Goal: Task Accomplishment & Management: Manage account settings

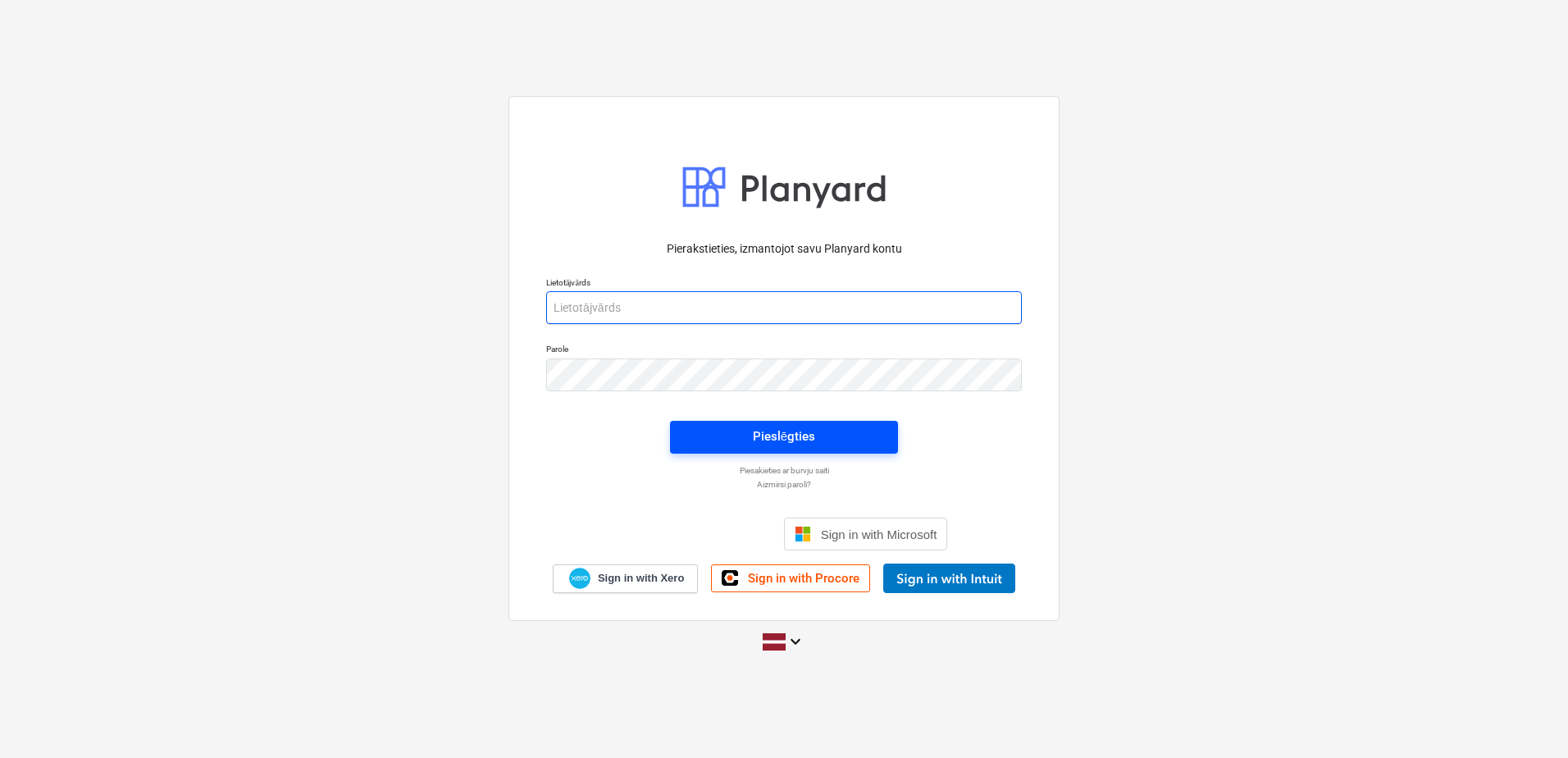
type input "[PERSON_NAME][EMAIL_ADDRESS][DOMAIN_NAME]"
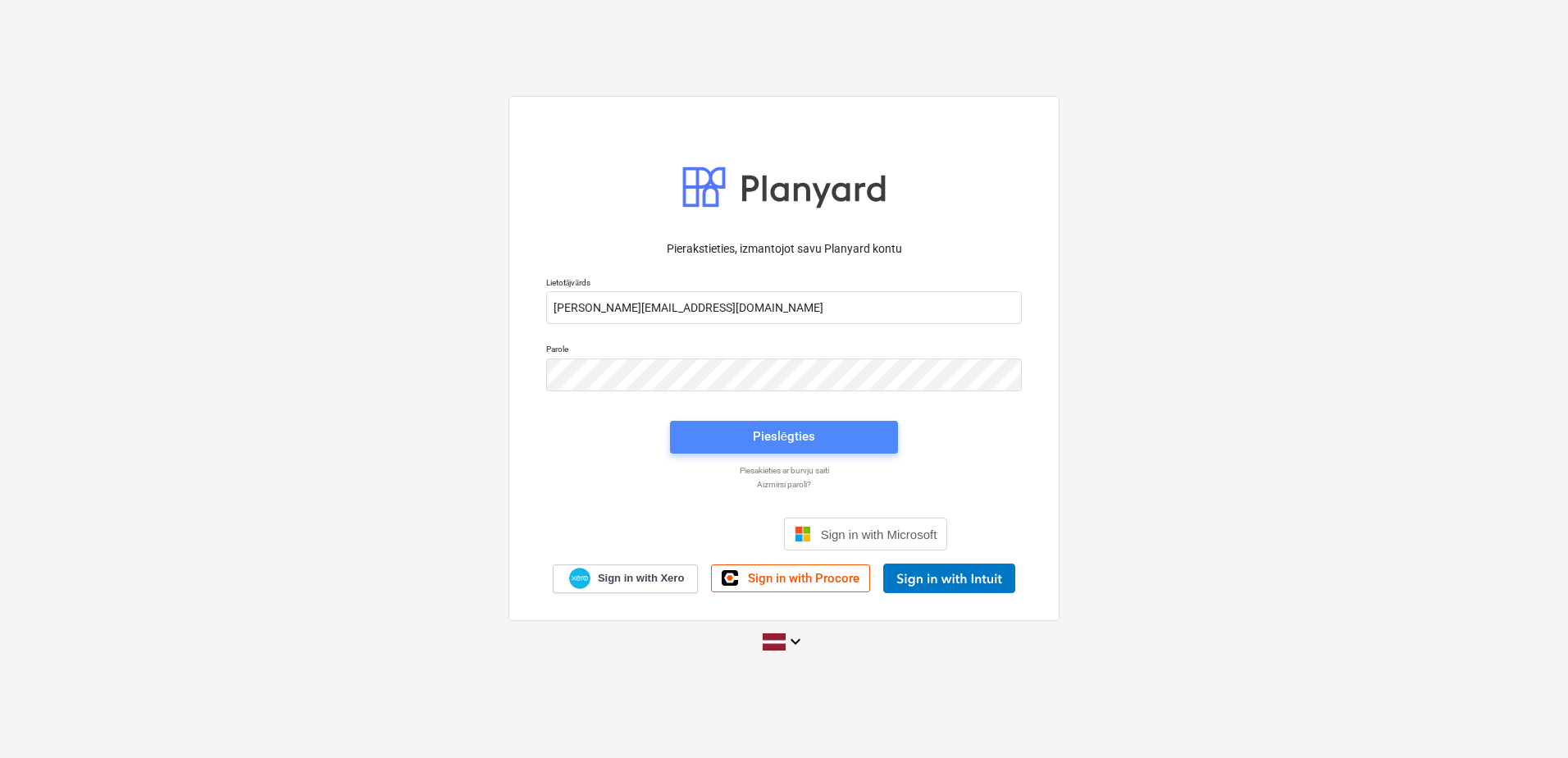
click at [767, 443] on div "Pieslēgties" at bounding box center [784, 436] width 63 height 21
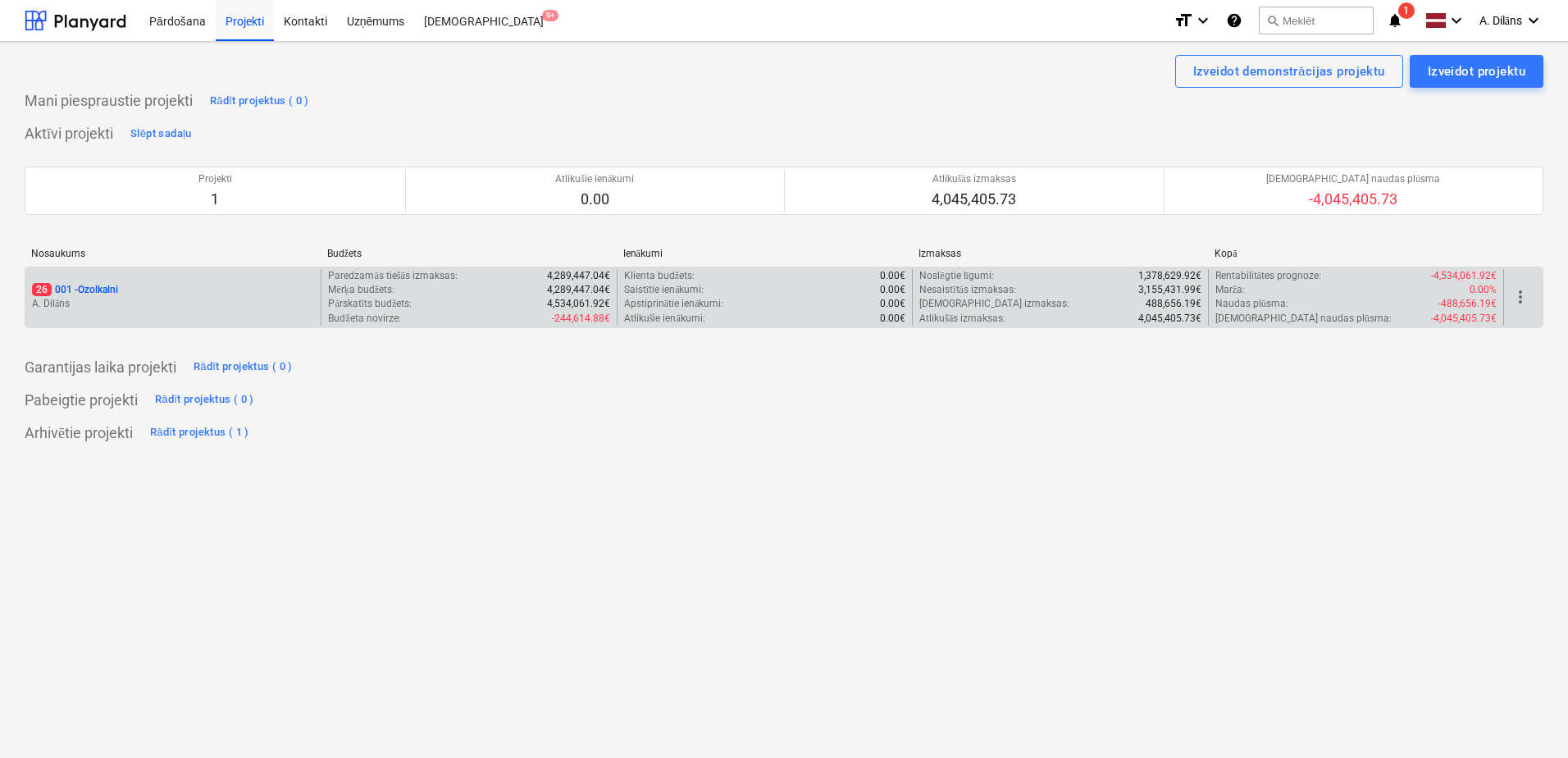
click at [109, 274] on div "26 001 - Ozolkalni [PERSON_NAME]" at bounding box center [172, 297] width 296 height 57
click at [116, 283] on p "26 001 - Ozolkalni" at bounding box center [74, 290] width 86 height 13
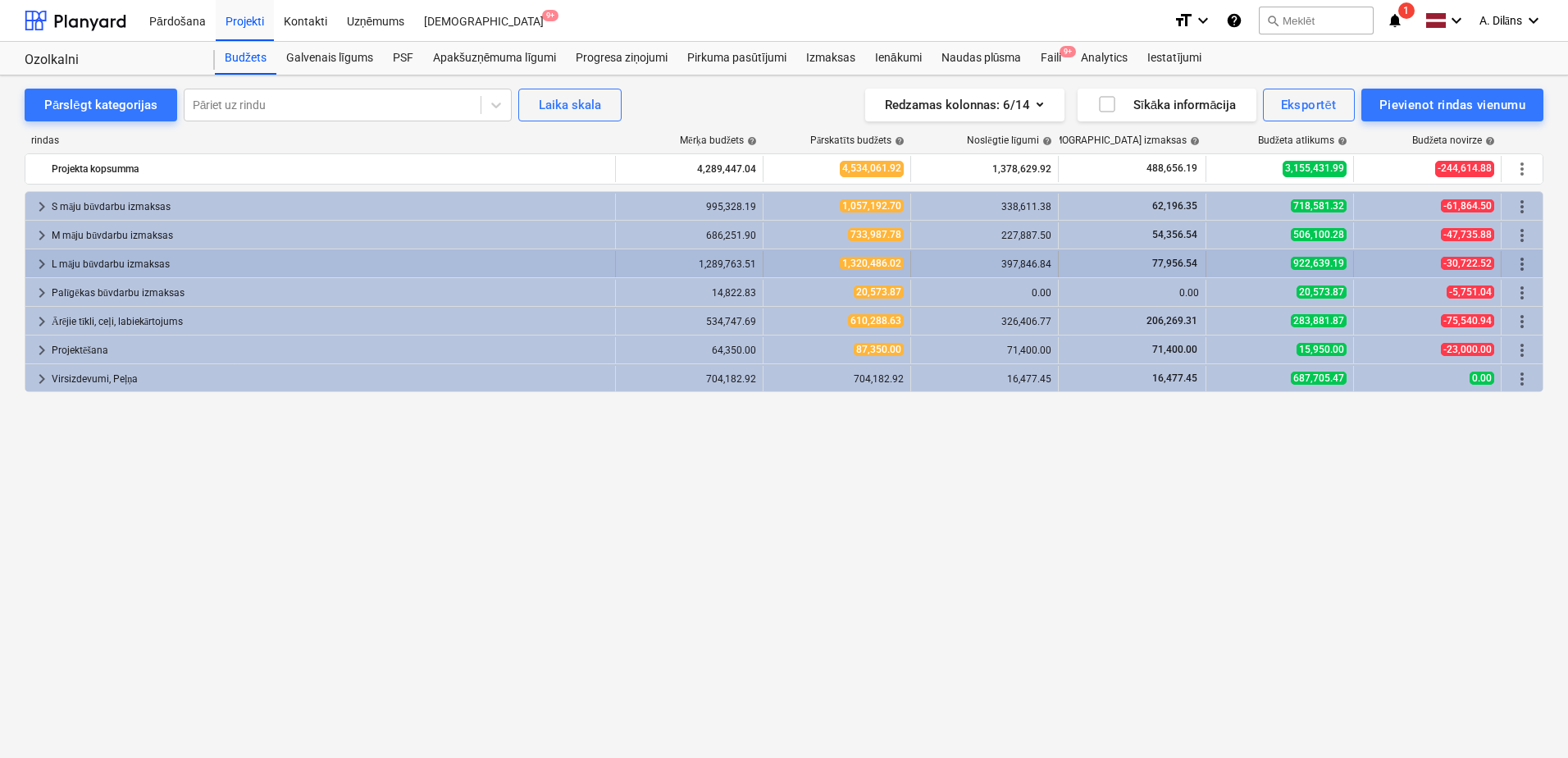
click at [106, 261] on div "L māju būvdarbu izmaksas" at bounding box center [330, 264] width 556 height 26
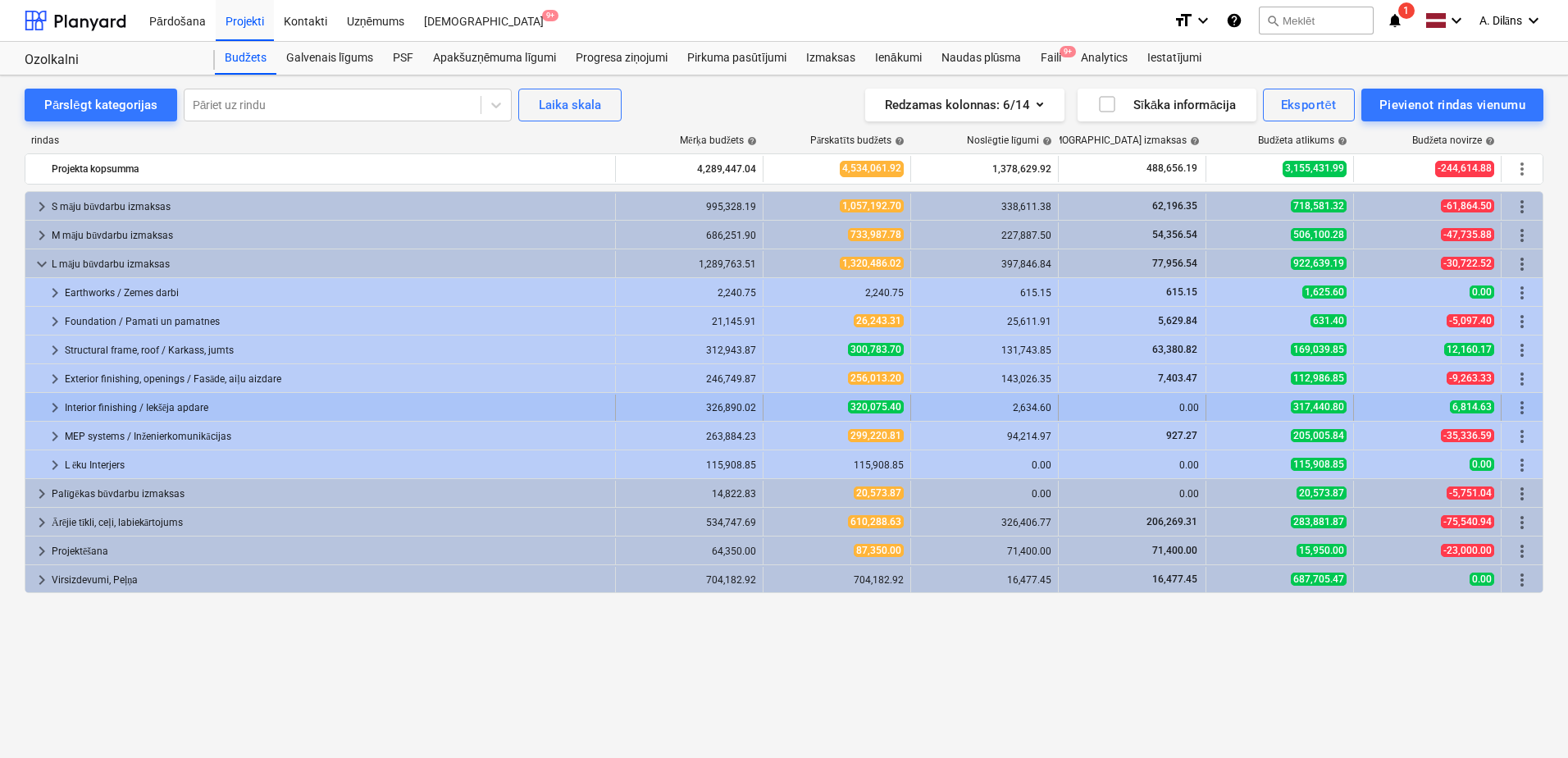
click at [90, 405] on div "Interior finishing / Iekšēja apdare" at bounding box center [336, 407] width 544 height 26
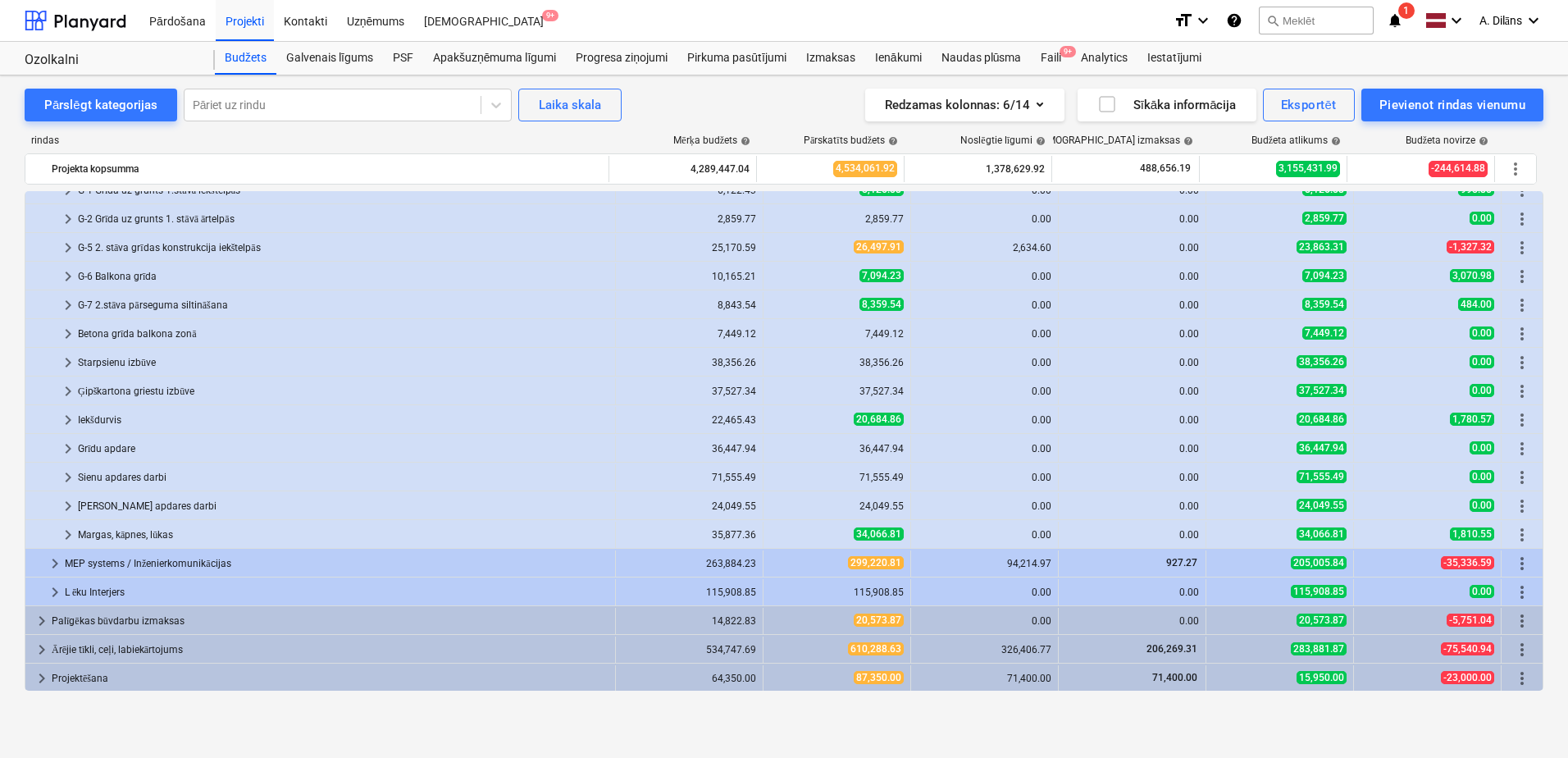
scroll to position [275, 0]
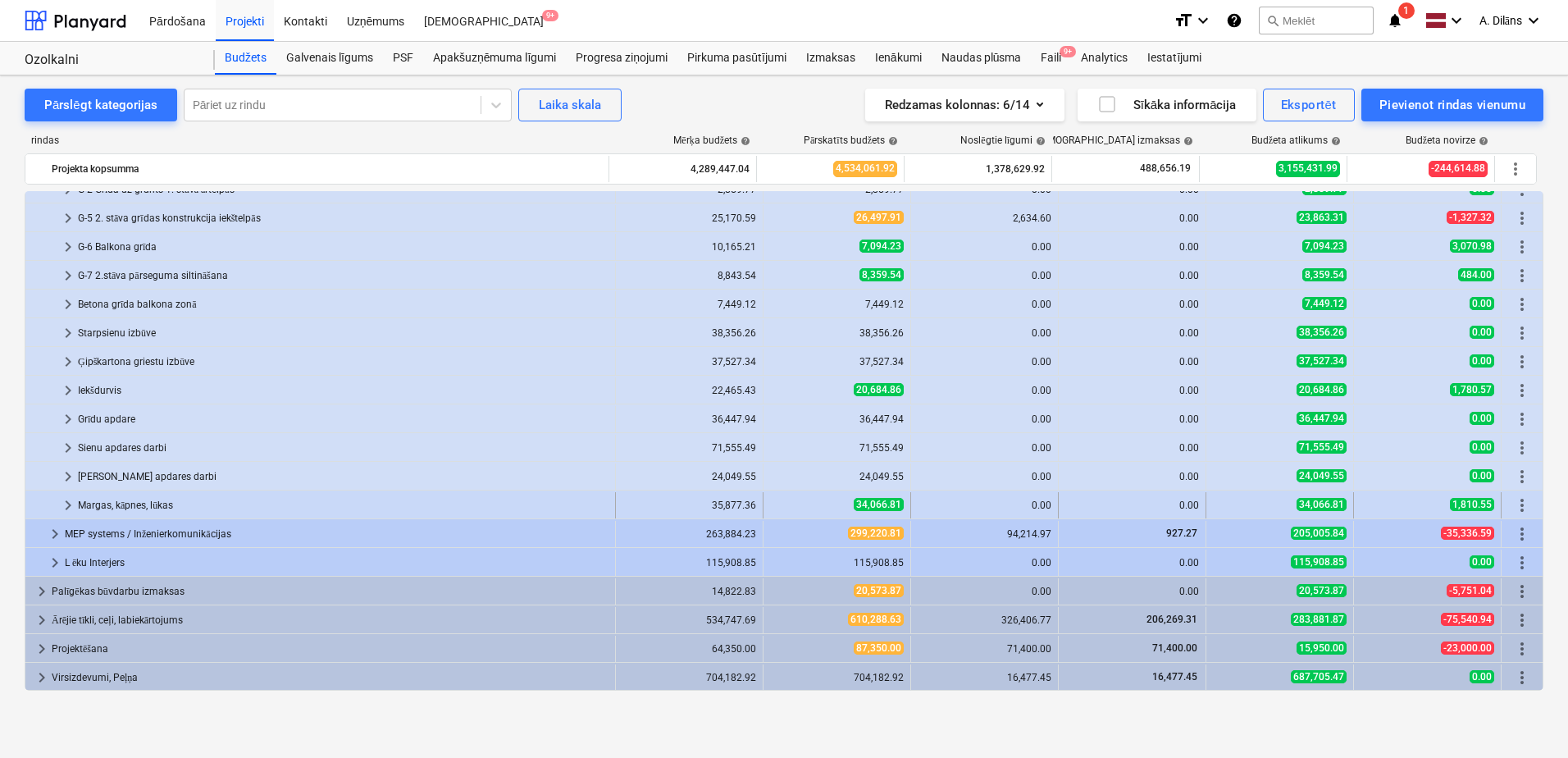
click at [91, 502] on div "Margas, kāpnes, lūkas" at bounding box center [343, 505] width 530 height 26
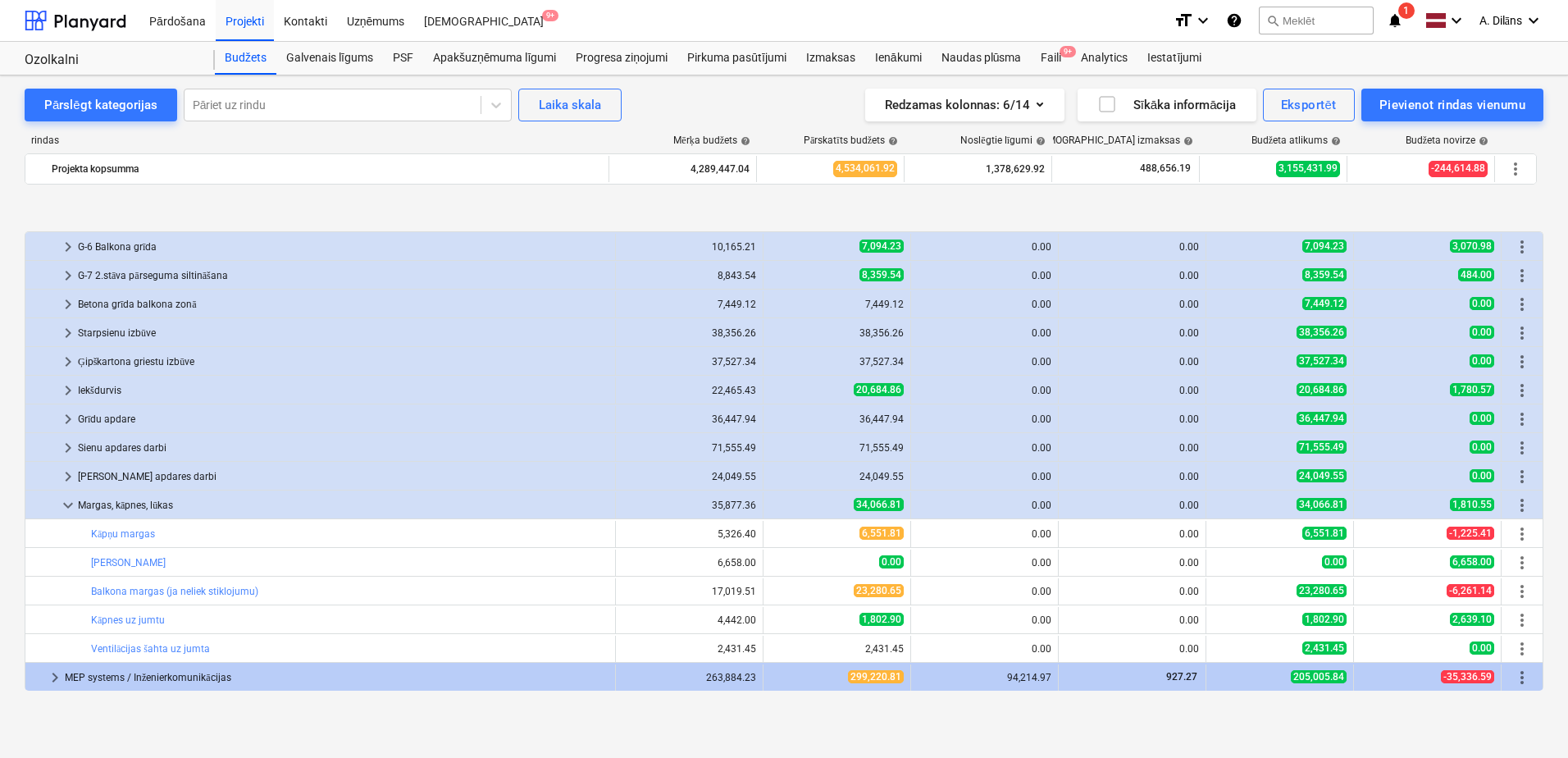
scroll to position [357, 0]
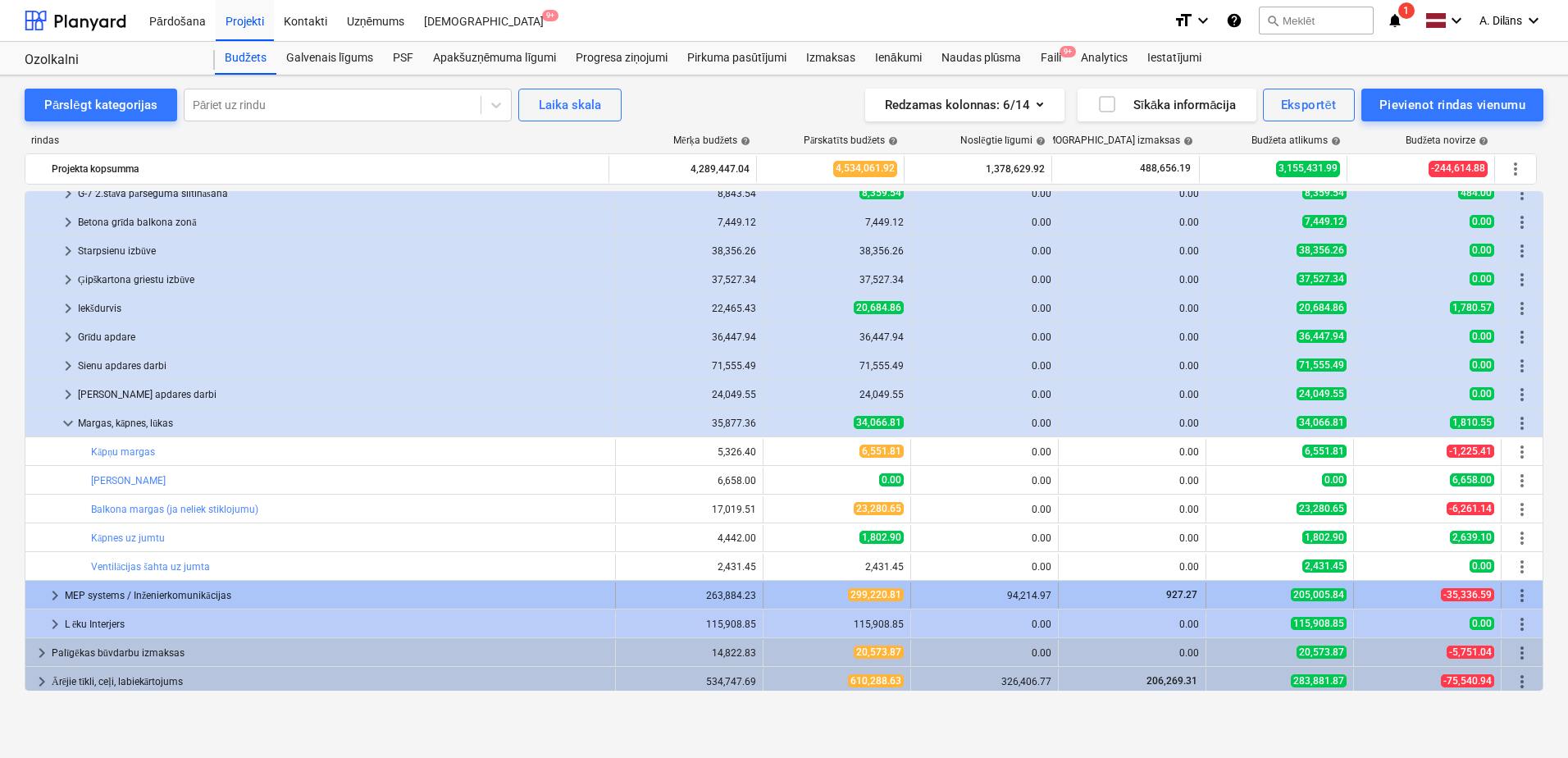
click at [56, 594] on span "keyboard_arrow_right" at bounding box center [55, 595] width 19 height 19
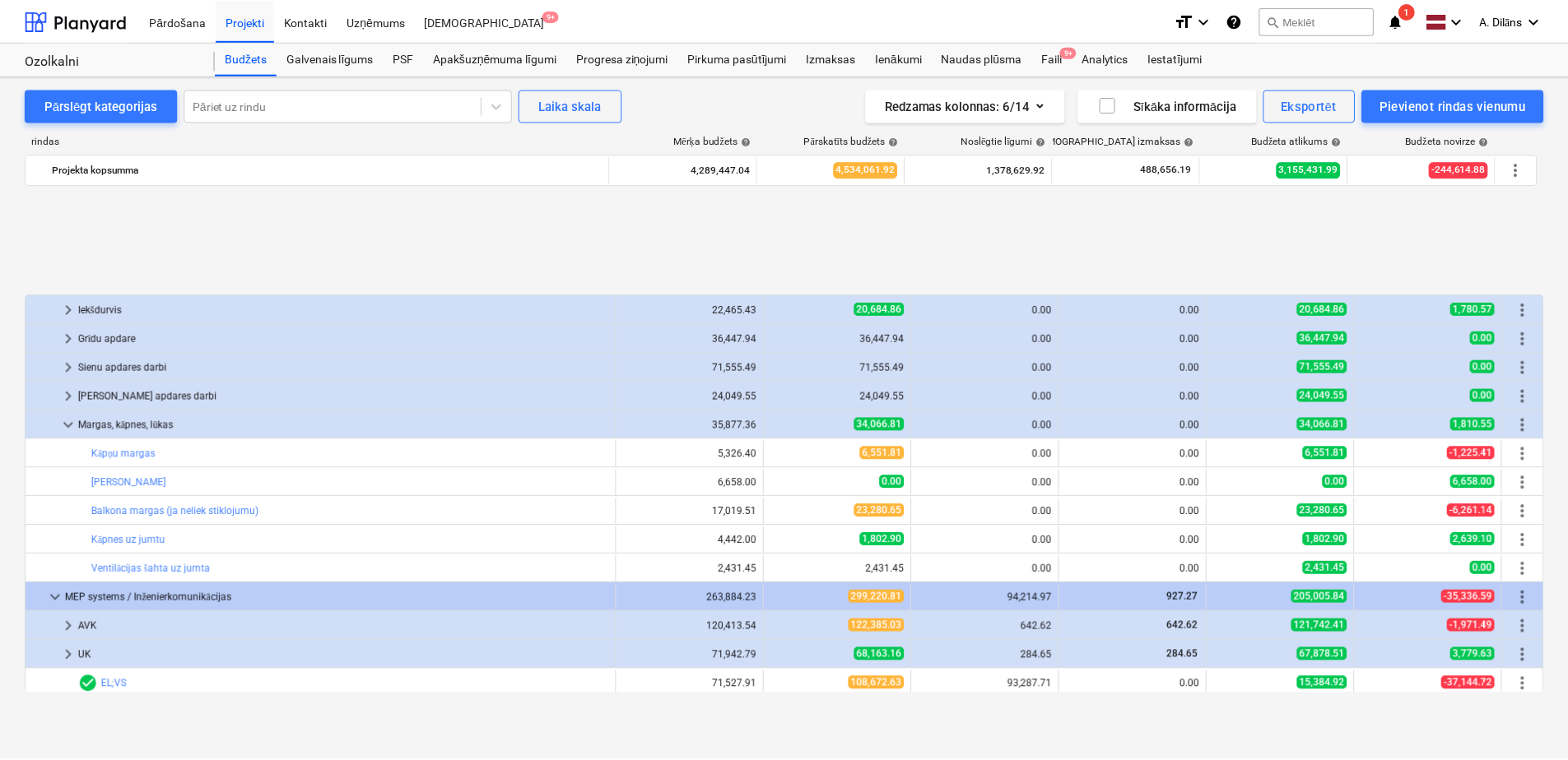
scroll to position [507, 0]
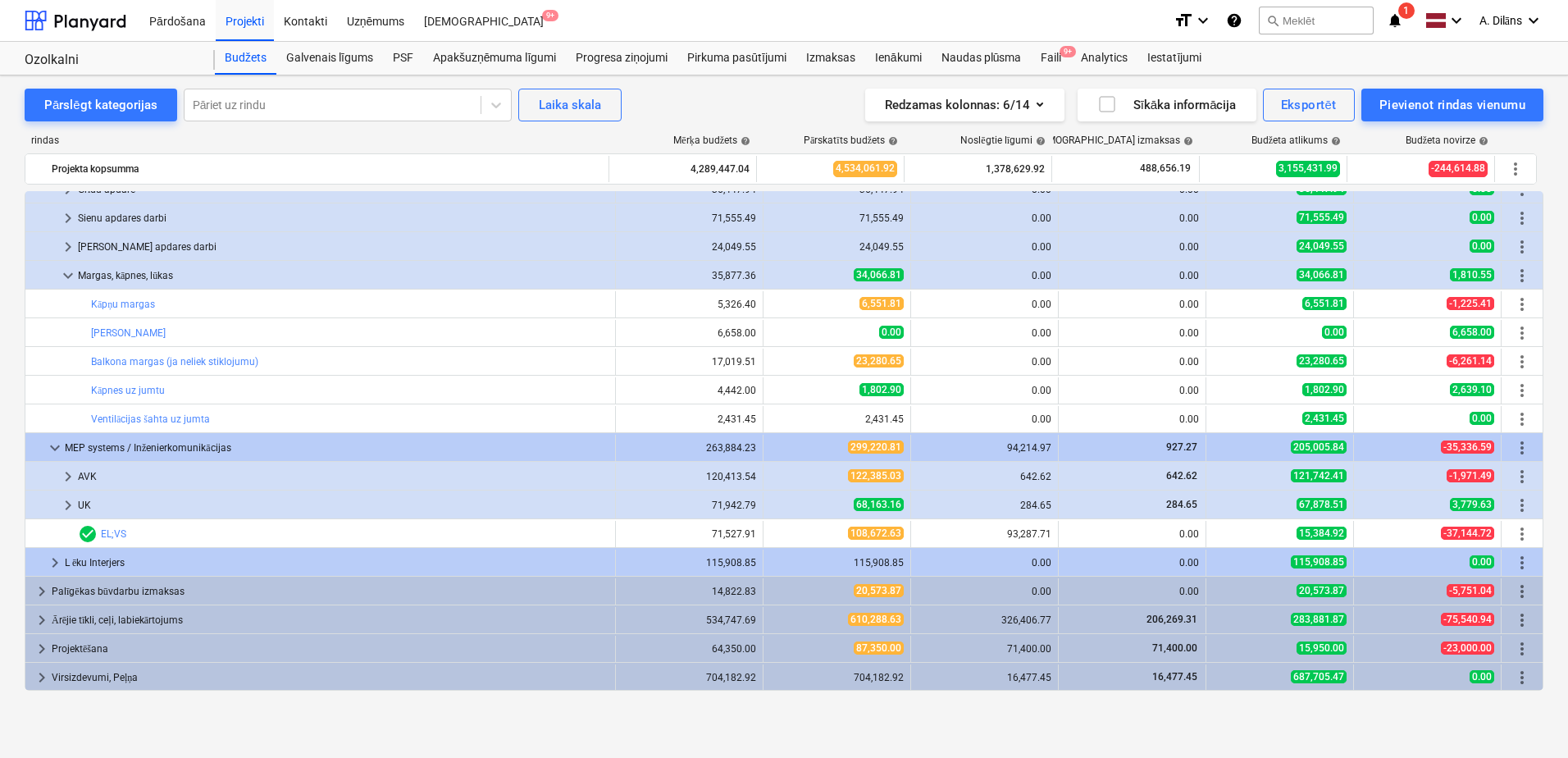
drag, startPoint x: 18, startPoint y: 404, endPoint x: 19, endPoint y: 374, distance: 30.0
drag, startPoint x: 19, startPoint y: 374, endPoint x: 17, endPoint y: 342, distance: 32.1
click at [17, 342] on div "Pārslēgt kategorijas Pāriet uz rindu Laika skala Redzamas kolonnas : 6/14 Sīkāk…" at bounding box center [784, 399] width 1568 height 648
click at [1405, 16] on span "1" at bounding box center [1406, 11] width 16 height 16
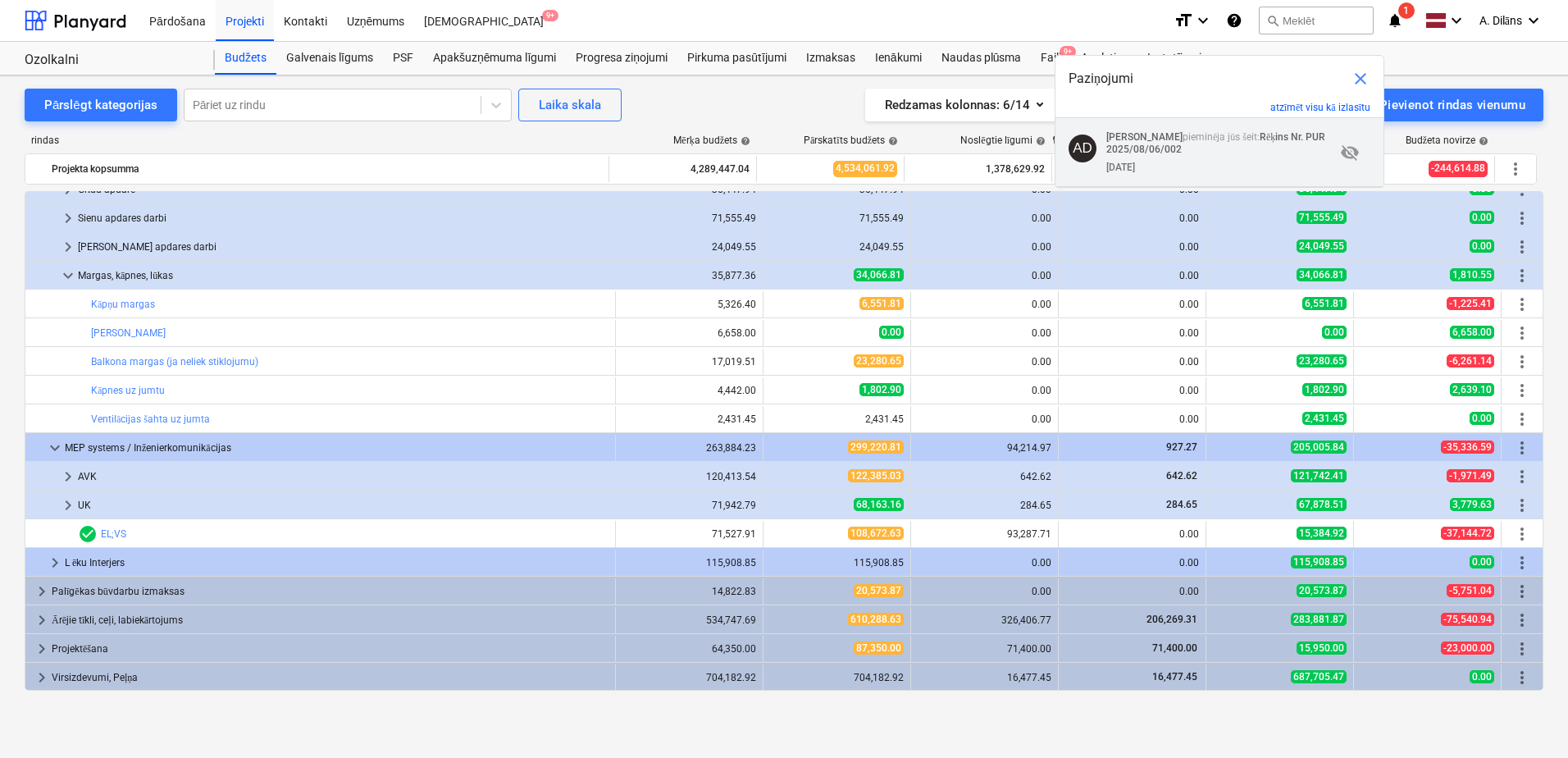
click at [1248, 144] on p "[PERSON_NAME] pieminēja jūs šeit: Rēķins Nr. PUR 2025/08/06/002" at bounding box center [1221, 143] width 229 height 24
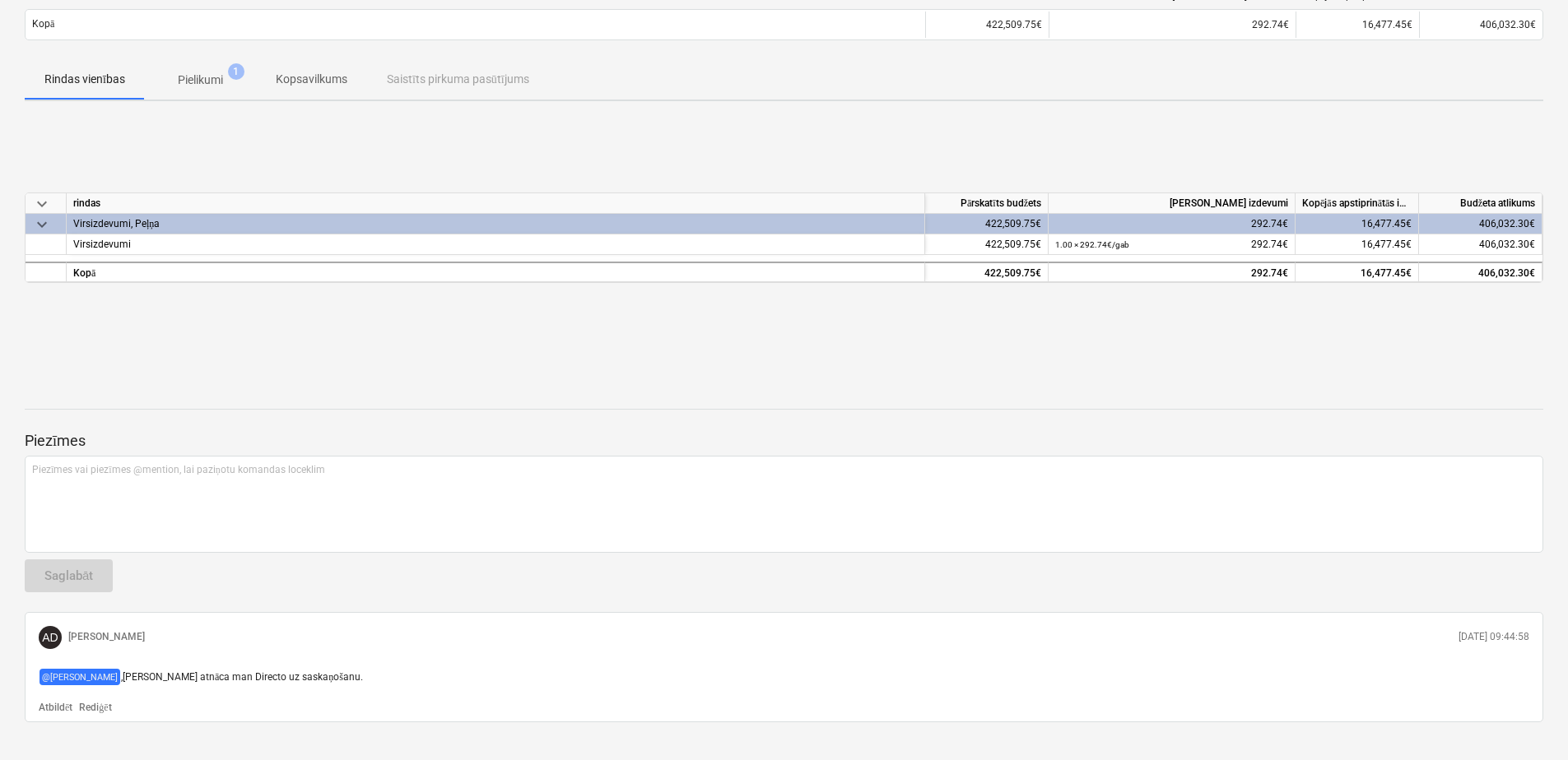
scroll to position [191, 0]
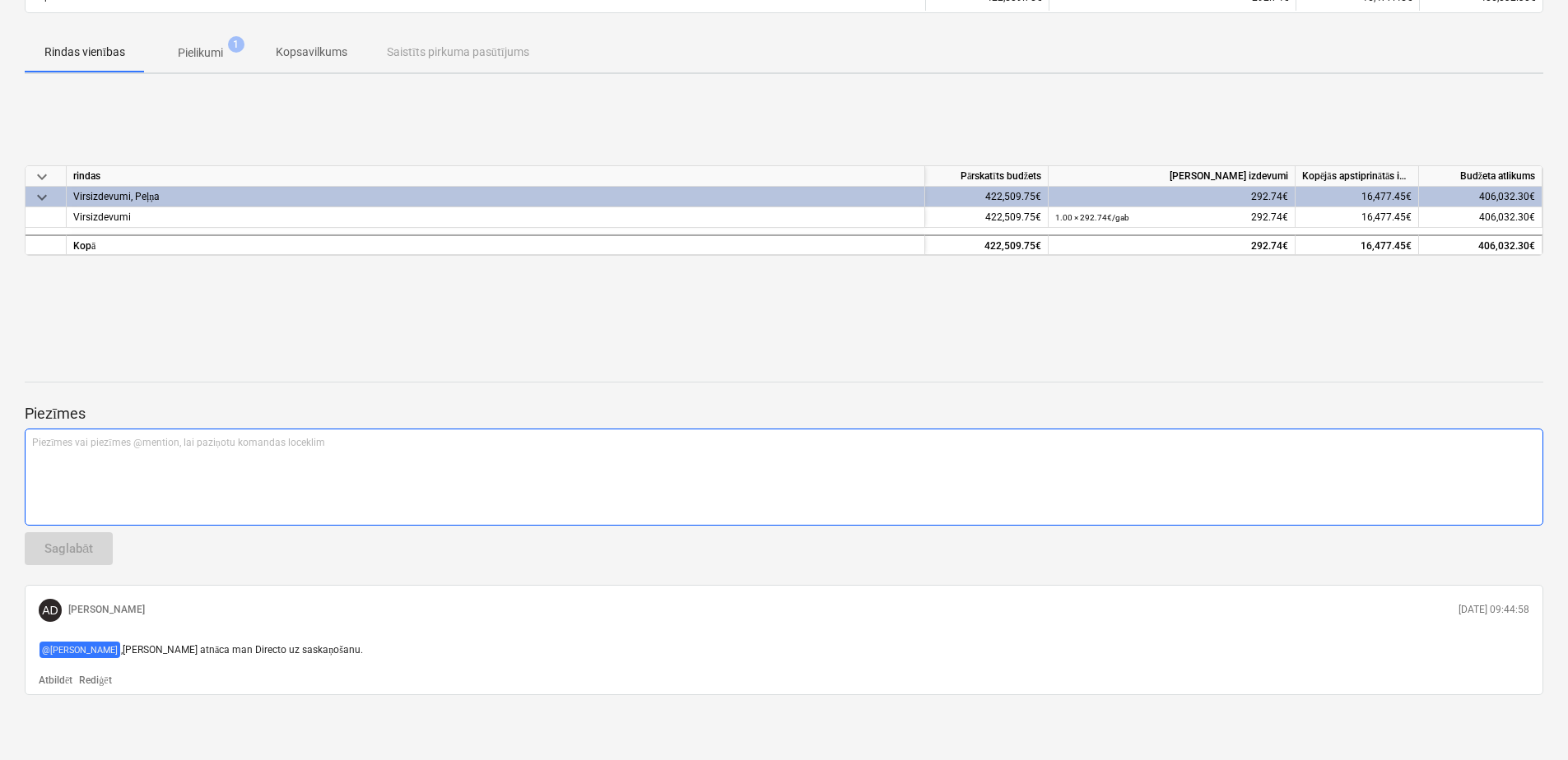
click at [97, 477] on div "Piezīmes vai piezīmes @mention, lai paziņotu komandas loceklim ﻿" at bounding box center [784, 477] width 1519 height 98
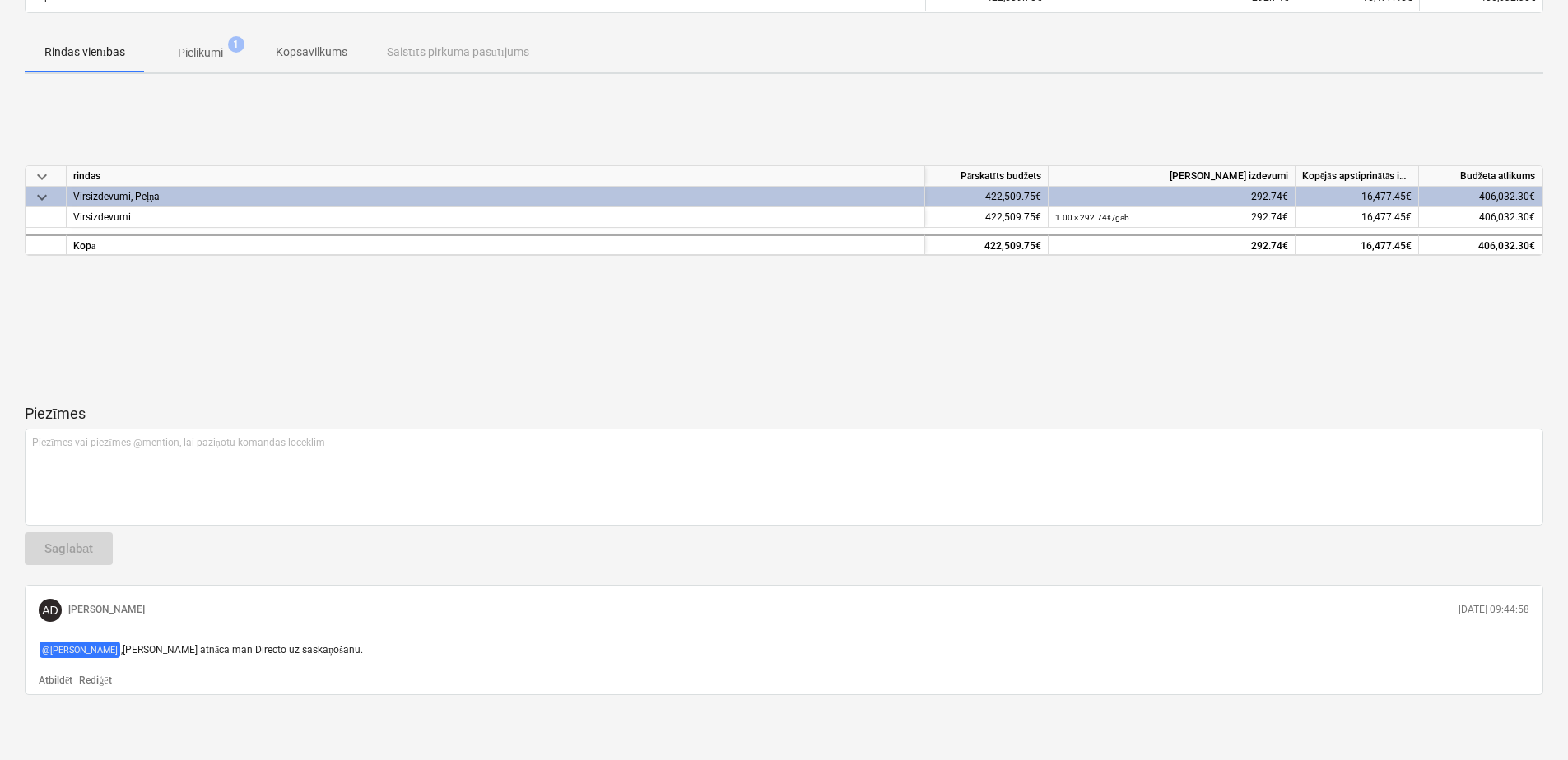
click at [103, 681] on p "Rediģēt" at bounding box center [95, 681] width 32 height 14
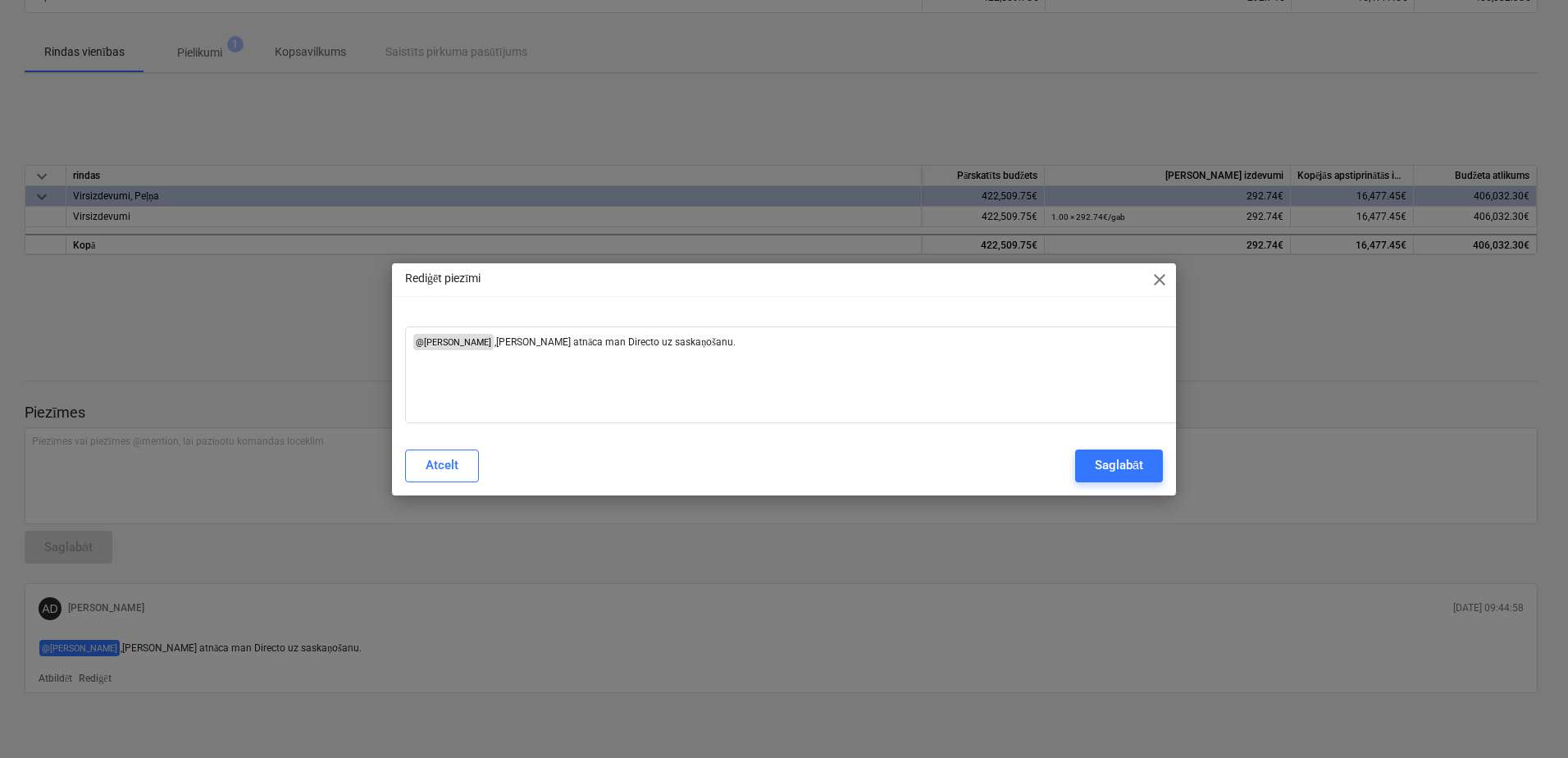
click at [1154, 278] on span "close" at bounding box center [1159, 279] width 19 height 19
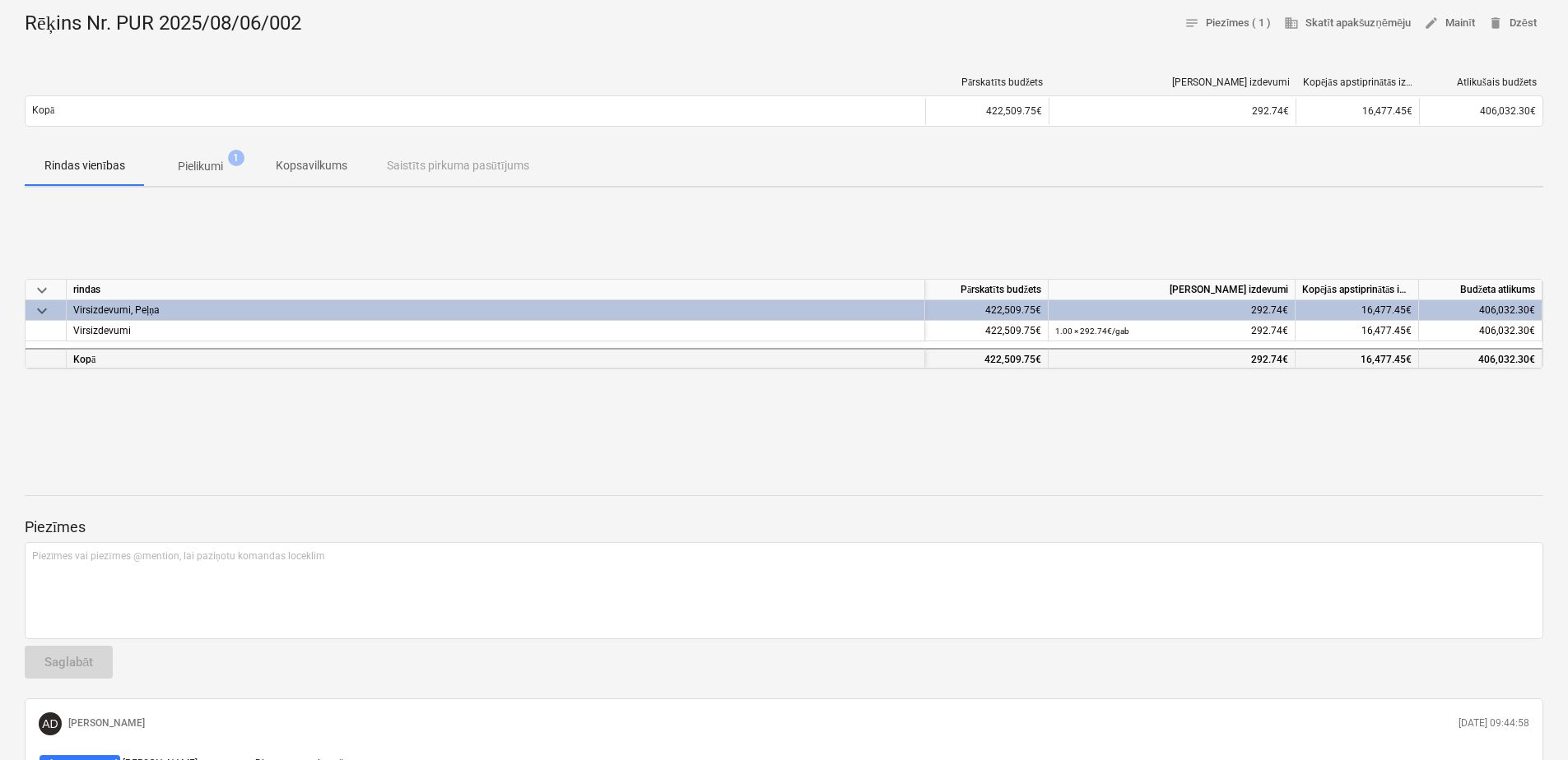
scroll to position [0, 0]
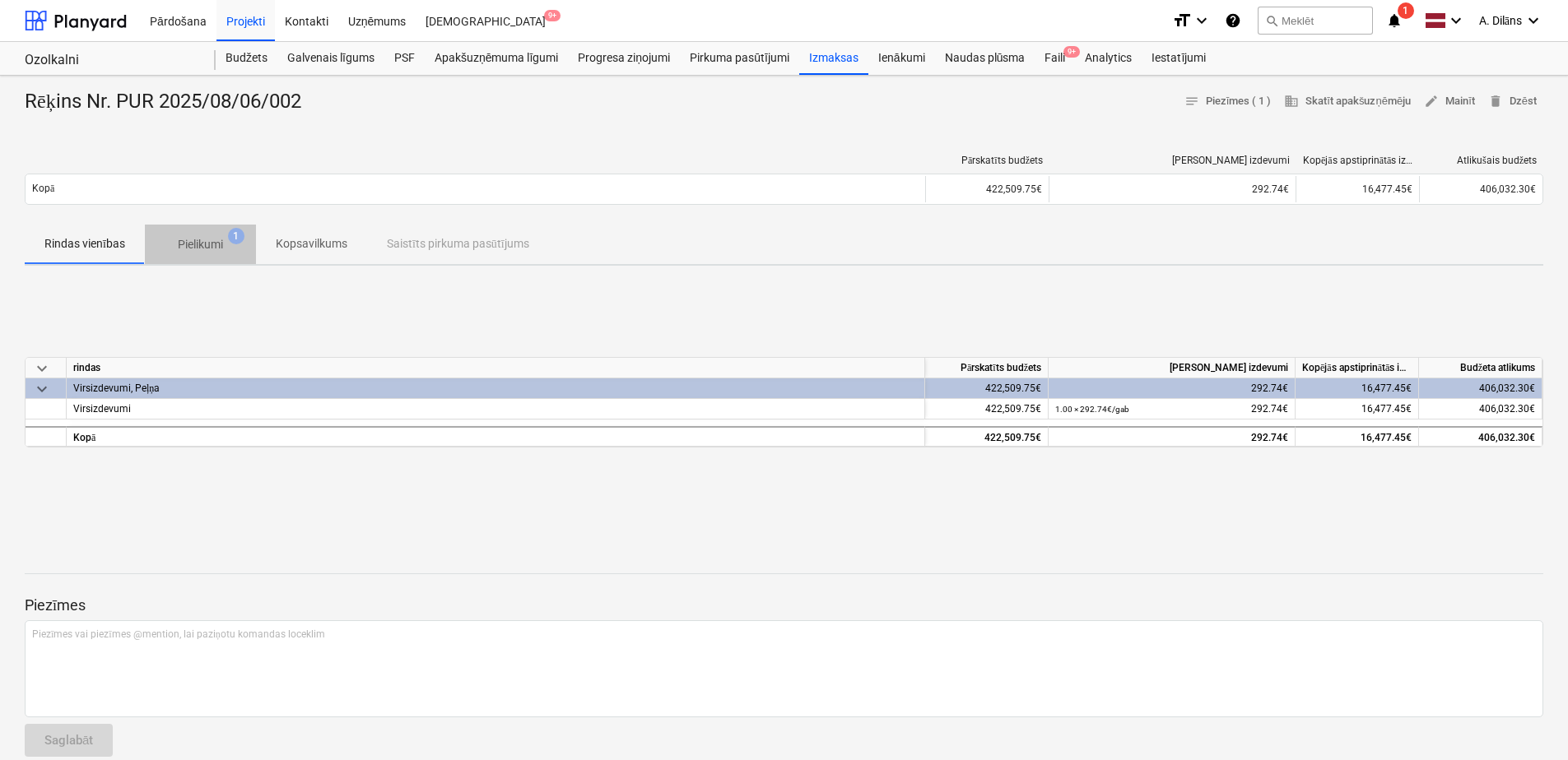
click at [202, 247] on p "Pielikumi" at bounding box center [200, 245] width 45 height 17
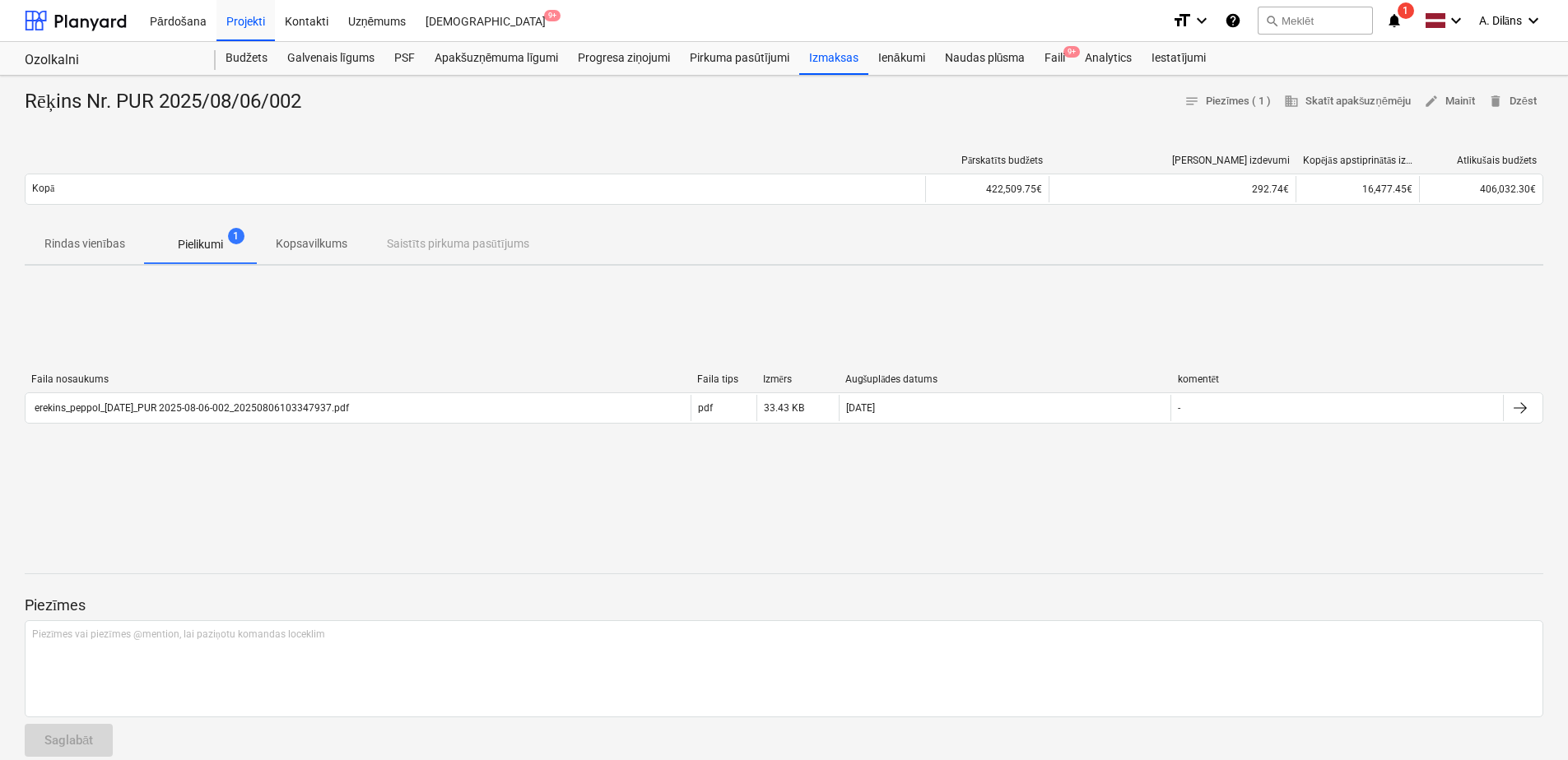
click at [93, 243] on p "Rindas vienības" at bounding box center [84, 244] width 80 height 17
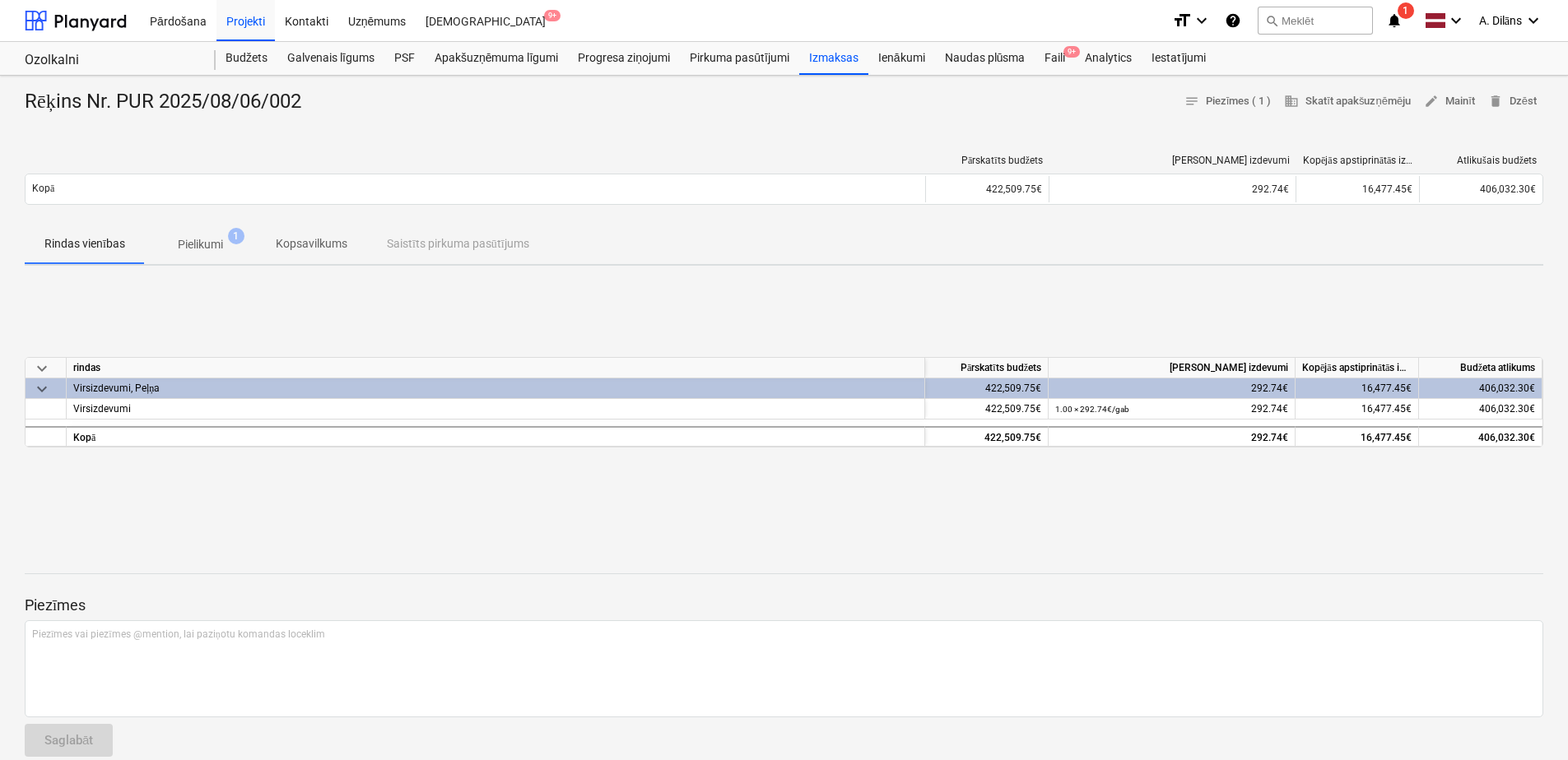
click at [331, 244] on p "Kopsavilkums" at bounding box center [311, 244] width 71 height 17
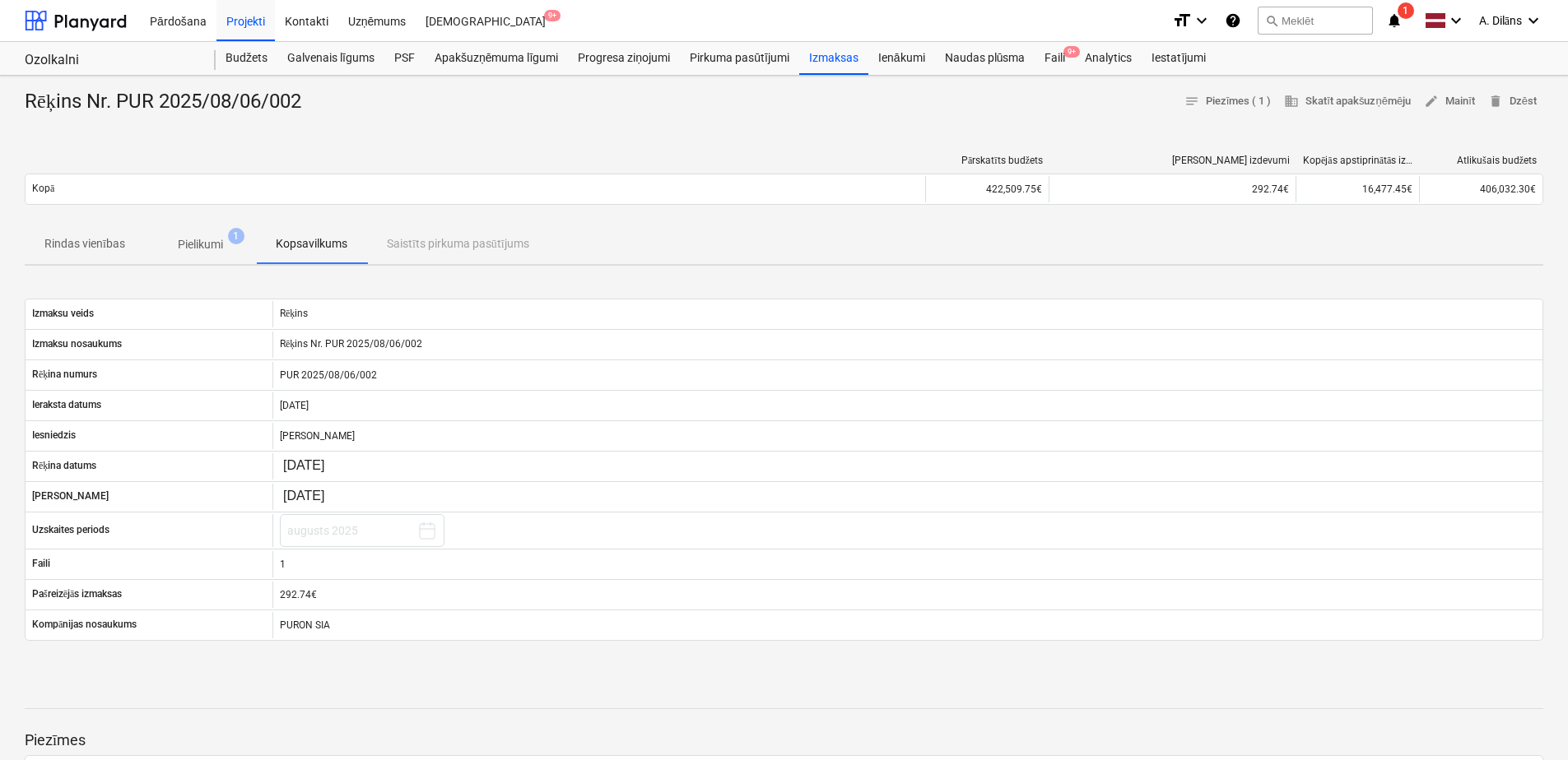
click at [425, 235] on div "Rindas vienības Pielikumi 1 Kopsavilkums Saistīts pirkuma pasūtījums" at bounding box center [784, 244] width 1519 height 40
click at [105, 241] on p "Rindas vienības" at bounding box center [84, 244] width 80 height 17
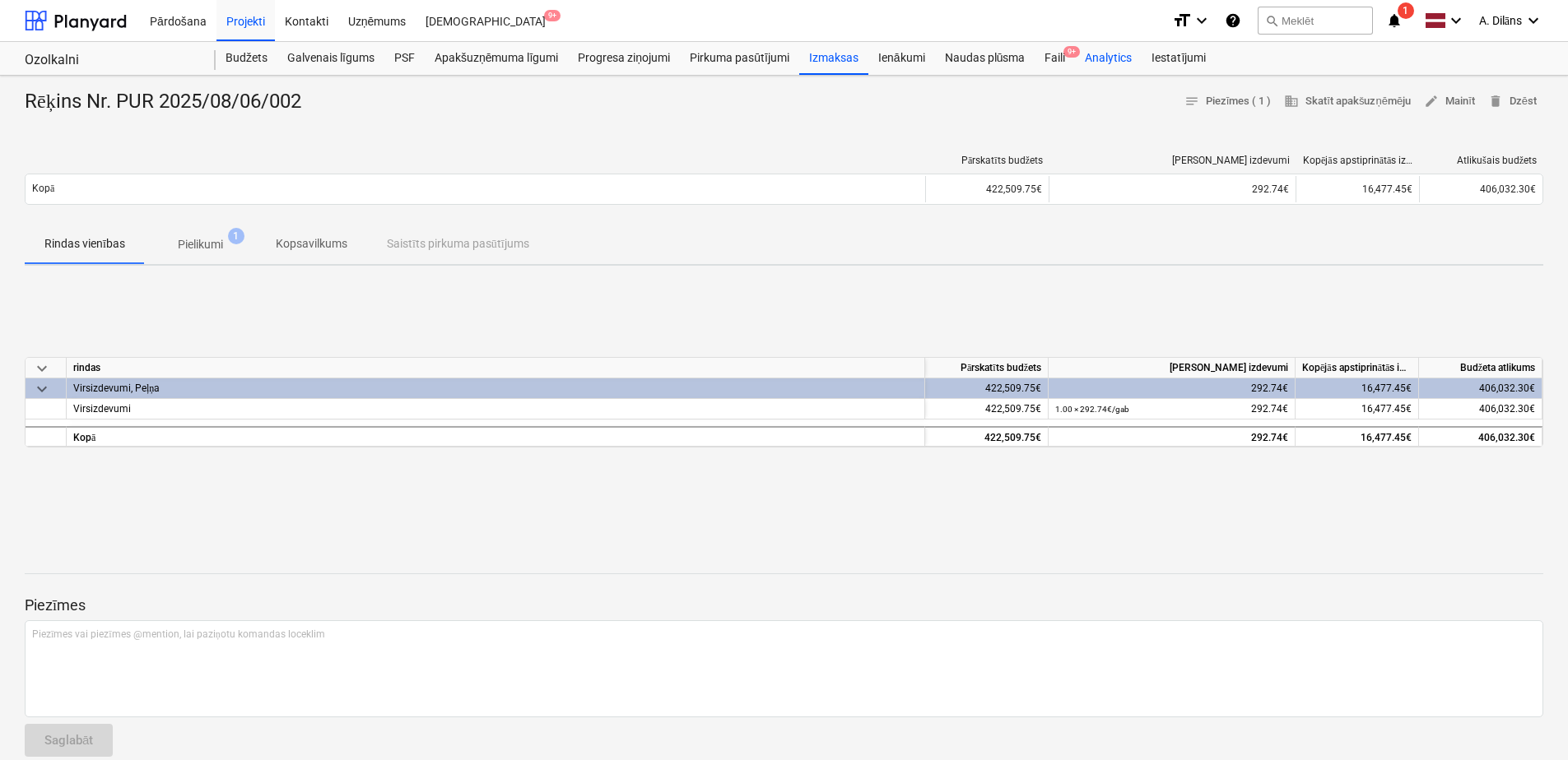
click at [1123, 59] on div "Analytics" at bounding box center [1108, 58] width 67 height 33
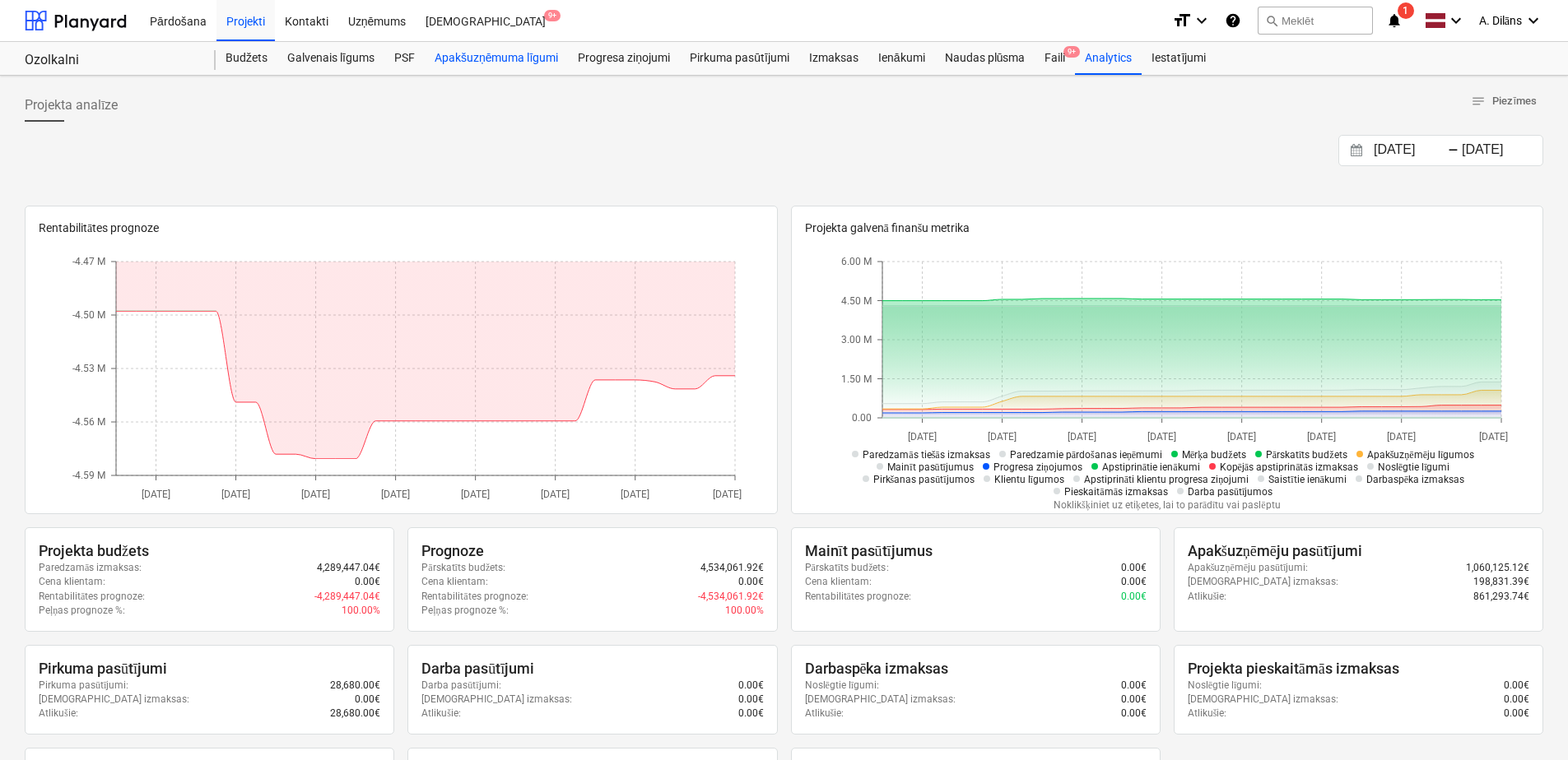
click at [492, 70] on div "Apakšuzņēmuma līgumi" at bounding box center [497, 58] width 143 height 33
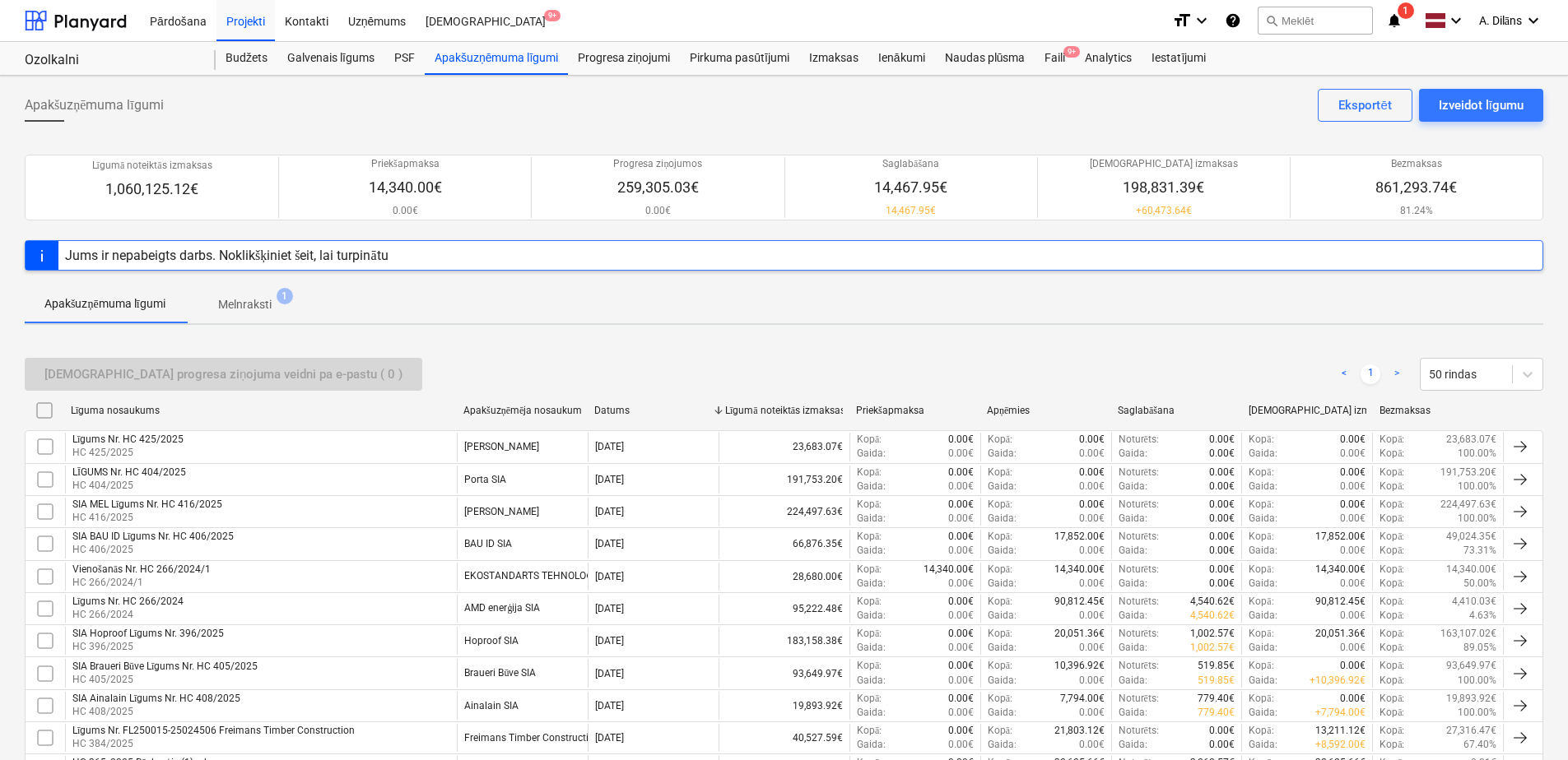
click at [271, 298] on p "Melnraksti" at bounding box center [244, 305] width 53 height 17
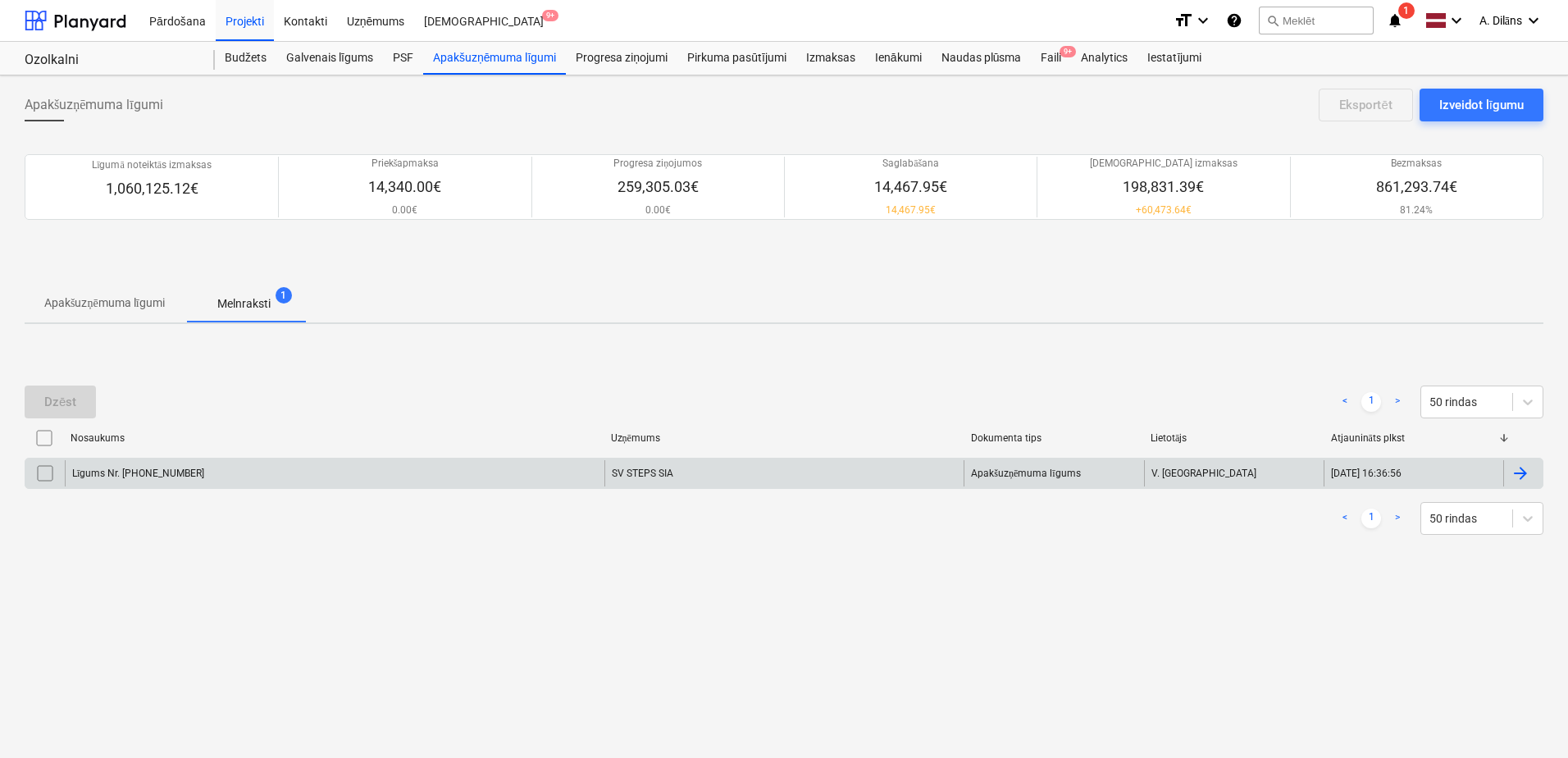
click at [479, 466] on div "Līgums Nr. [PHONE_NUMBER]" at bounding box center [334, 473] width 540 height 26
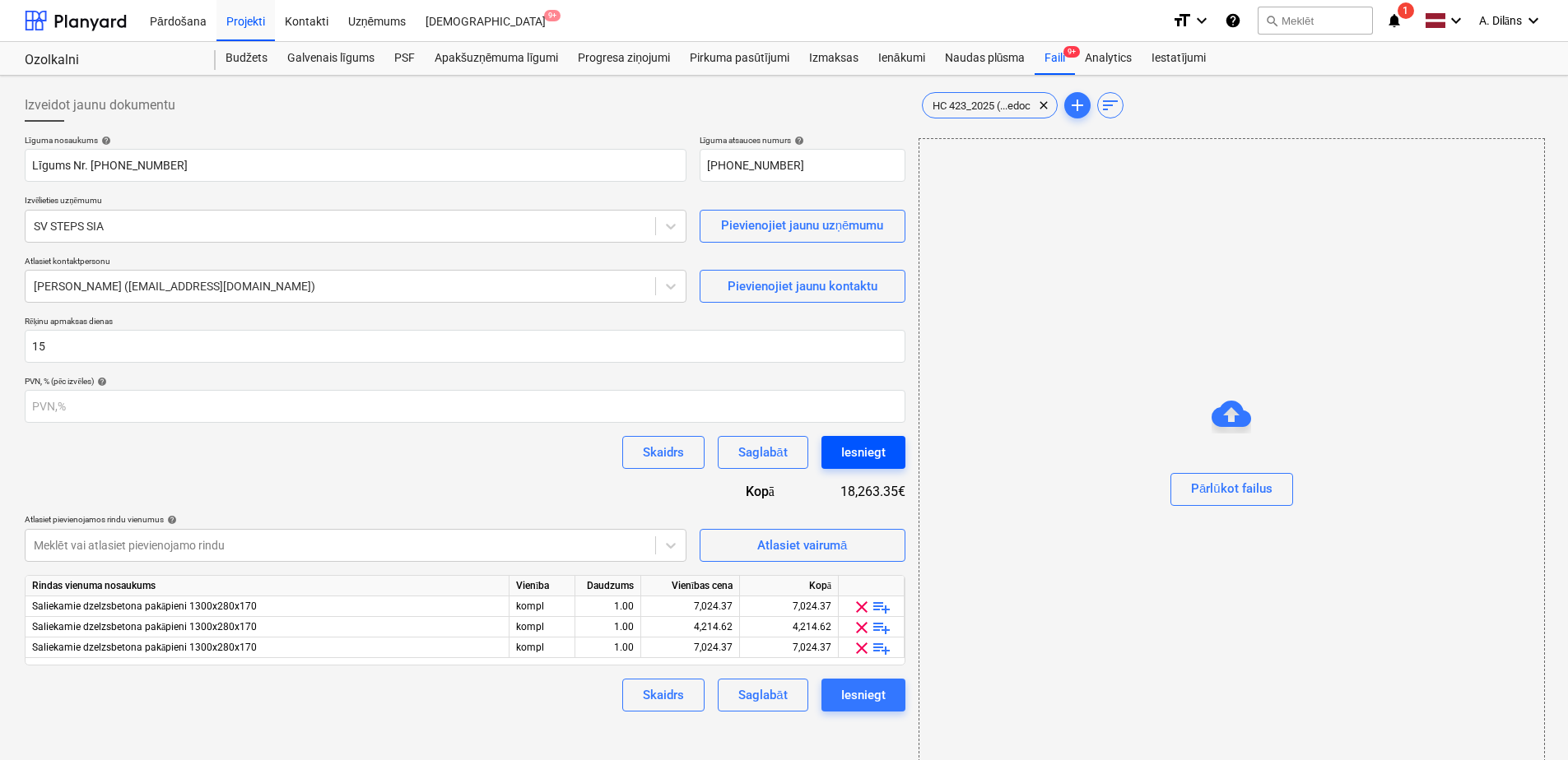
click at [866, 453] on div "Iesniegt" at bounding box center [864, 452] width 44 height 21
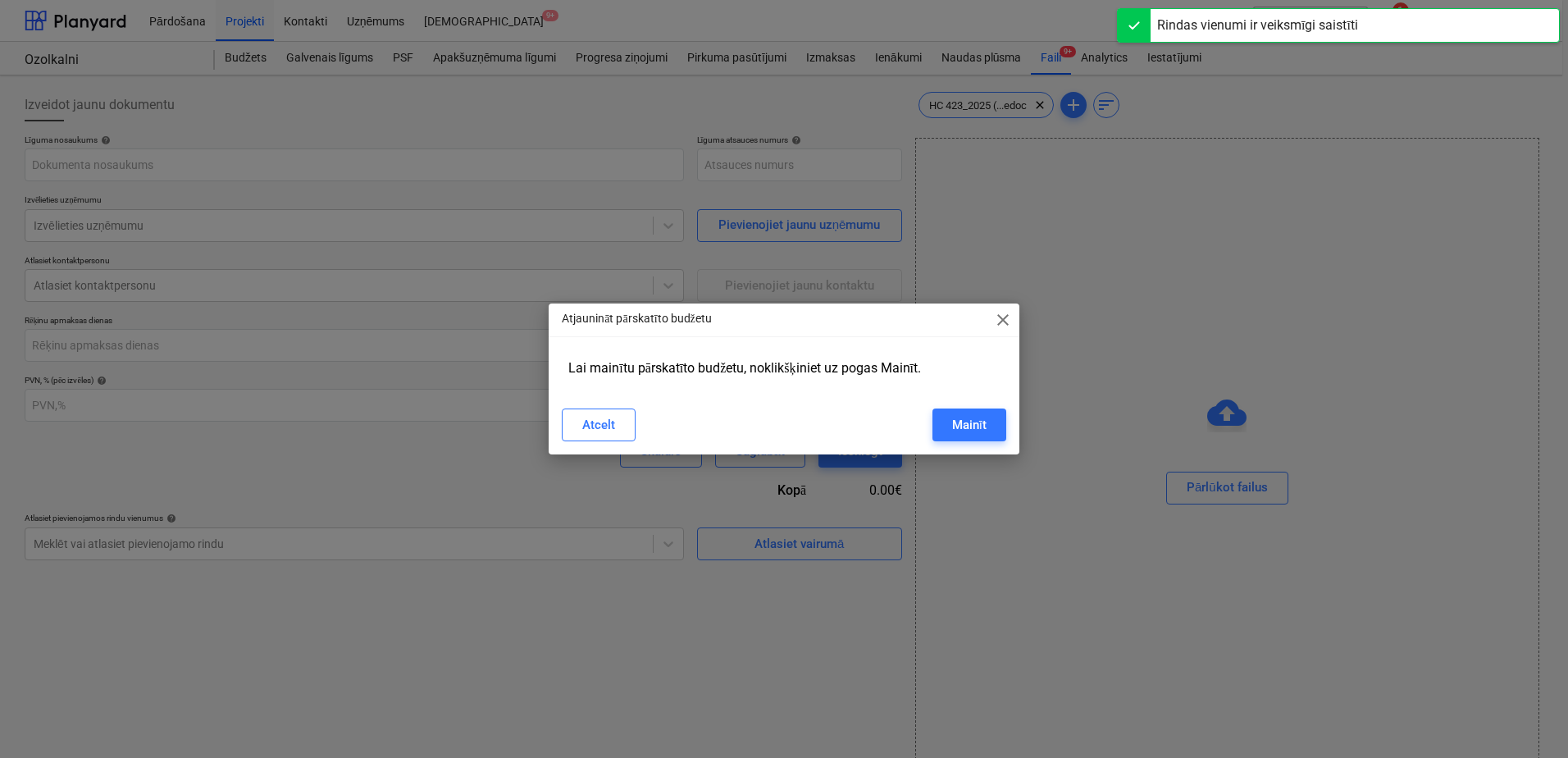
click at [1002, 320] on span "close" at bounding box center [1003, 320] width 19 height 19
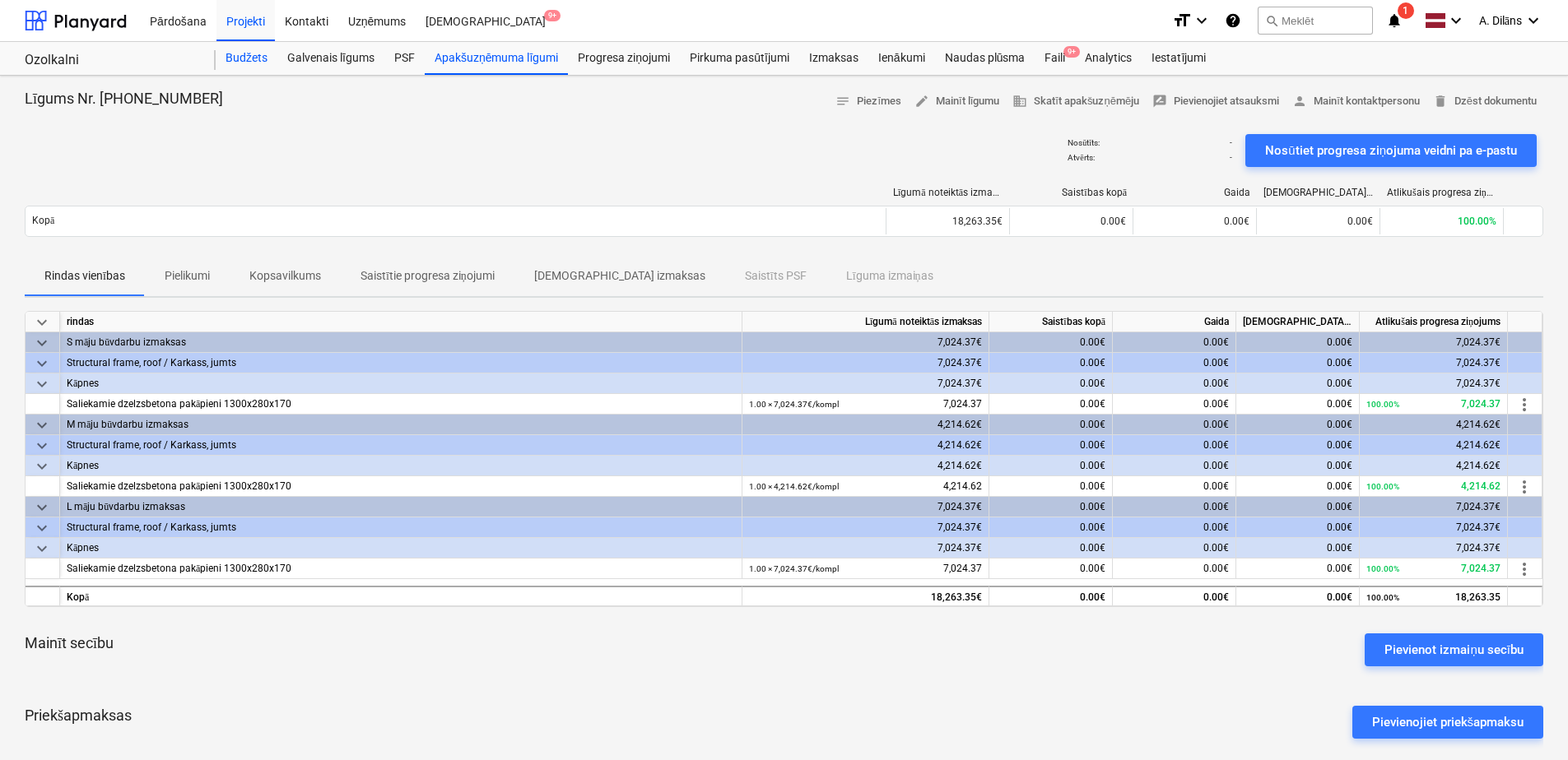
click at [252, 61] on div "Budžets" at bounding box center [246, 58] width 62 height 33
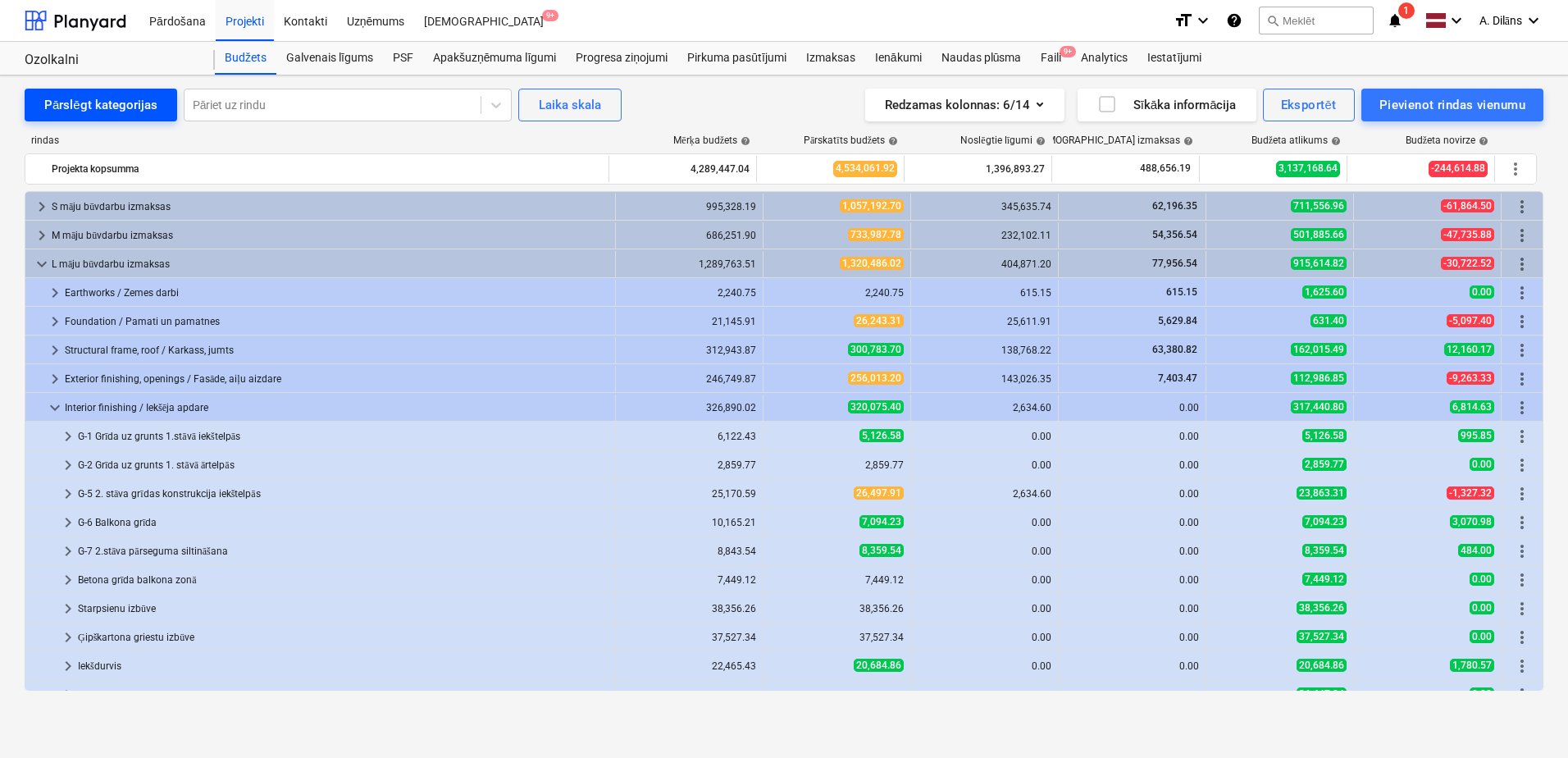
click at [116, 108] on div "Pārslēgt kategorijas" at bounding box center [101, 105] width 114 height 21
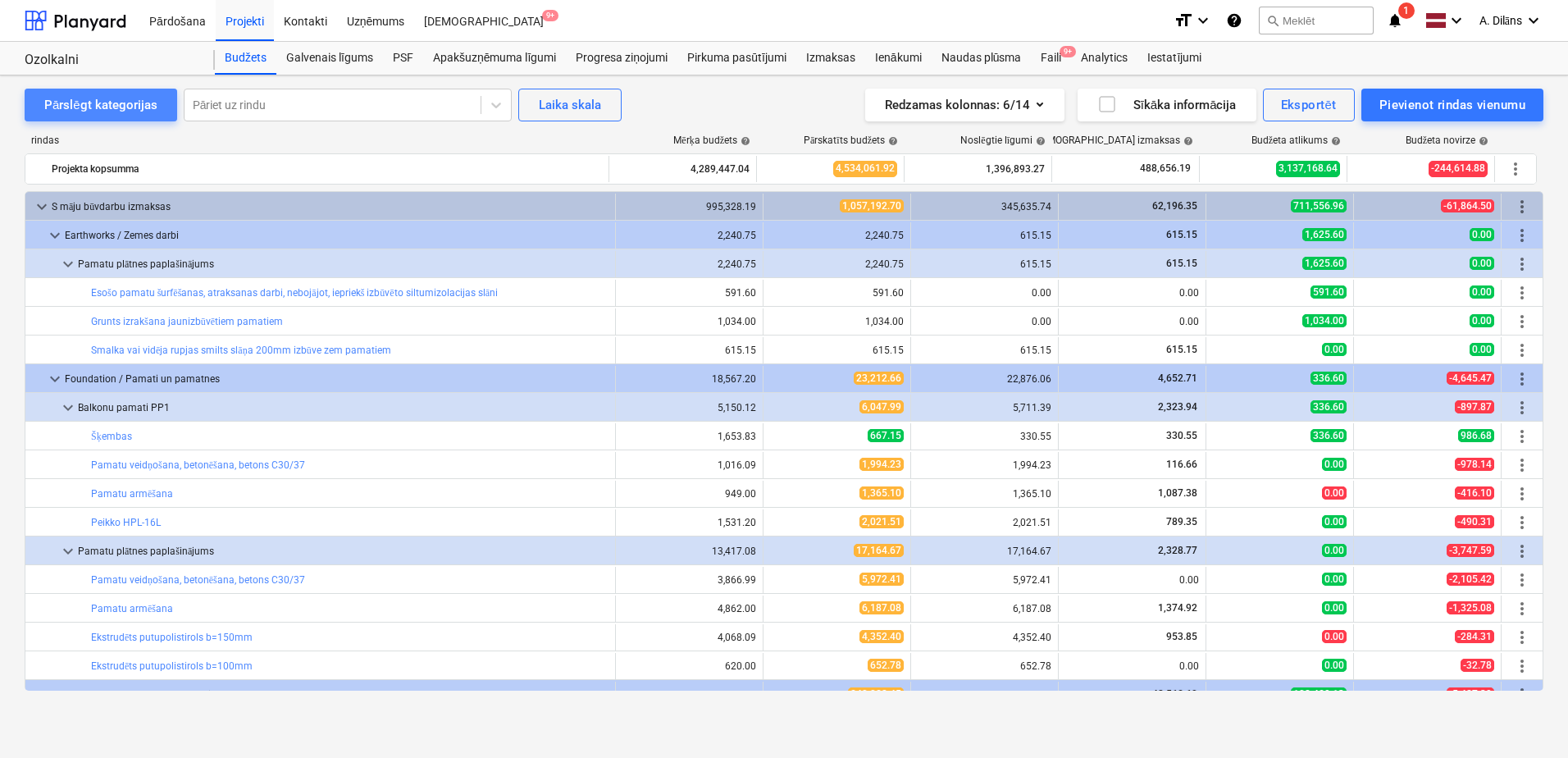
click at [116, 108] on div "Pārslēgt kategorijas" at bounding box center [101, 105] width 114 height 21
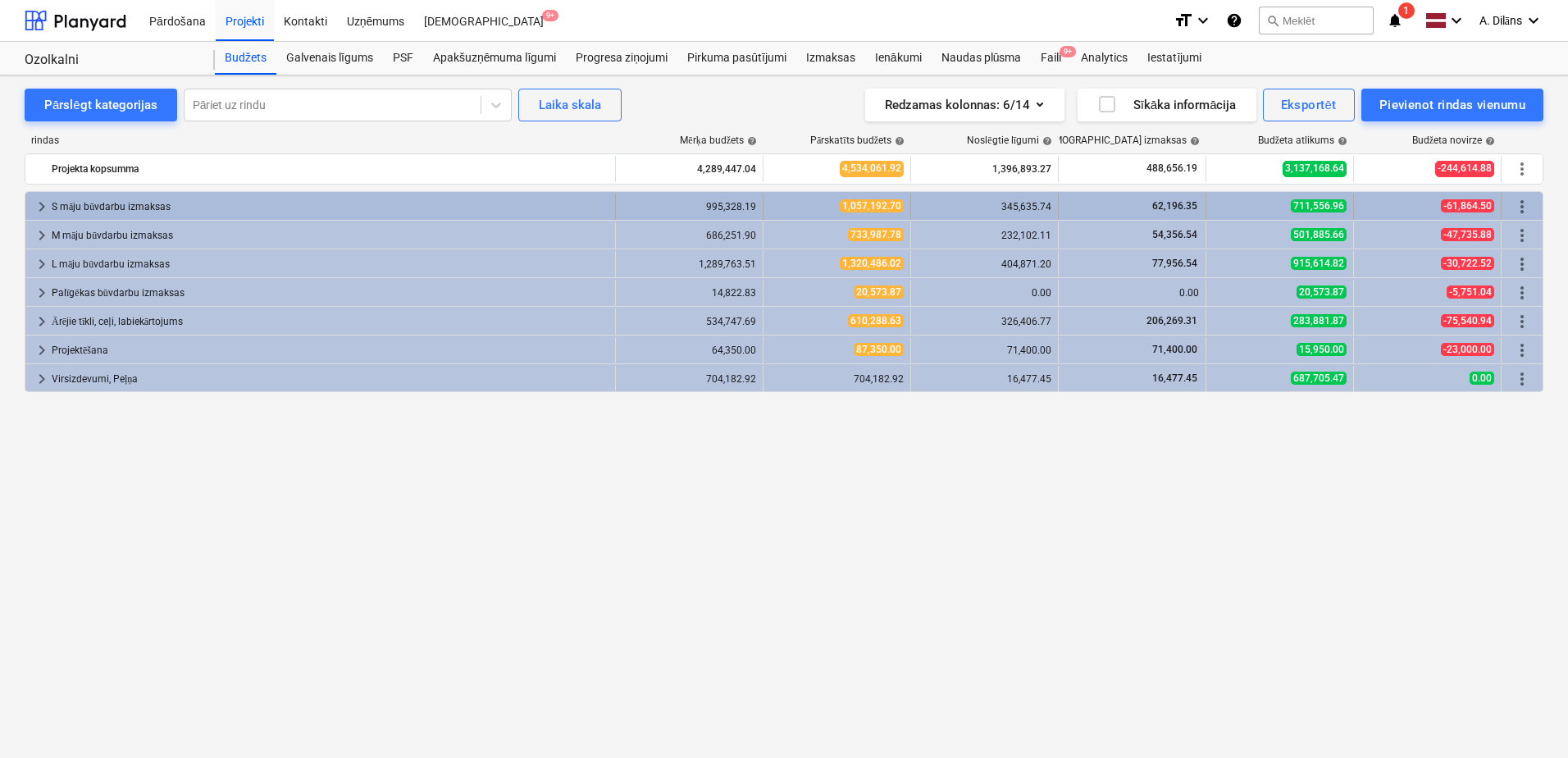
click at [108, 206] on div "S māju būvdarbu izmaksas" at bounding box center [330, 206] width 556 height 26
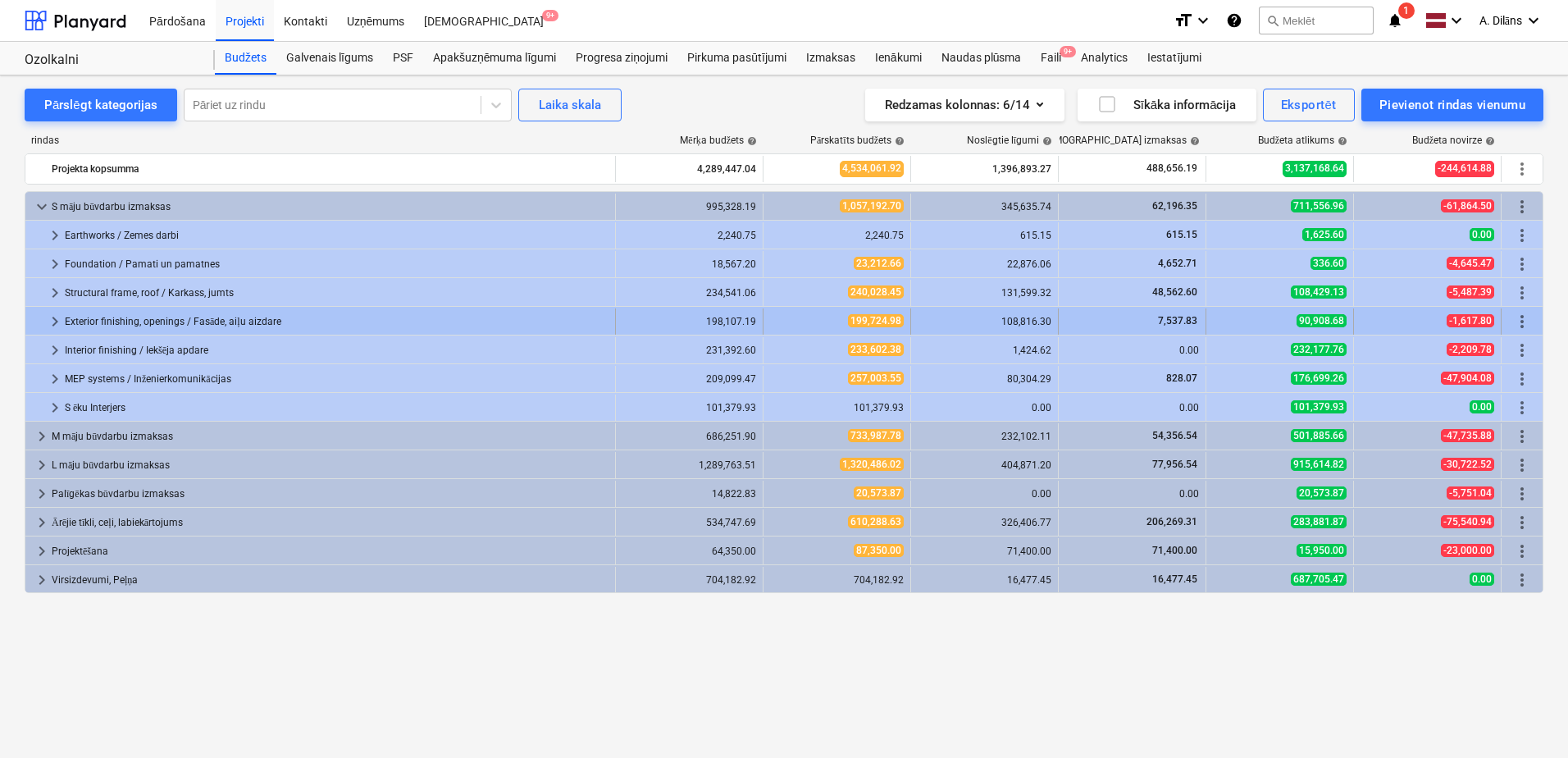
click at [58, 319] on span "keyboard_arrow_right" at bounding box center [55, 322] width 19 height 19
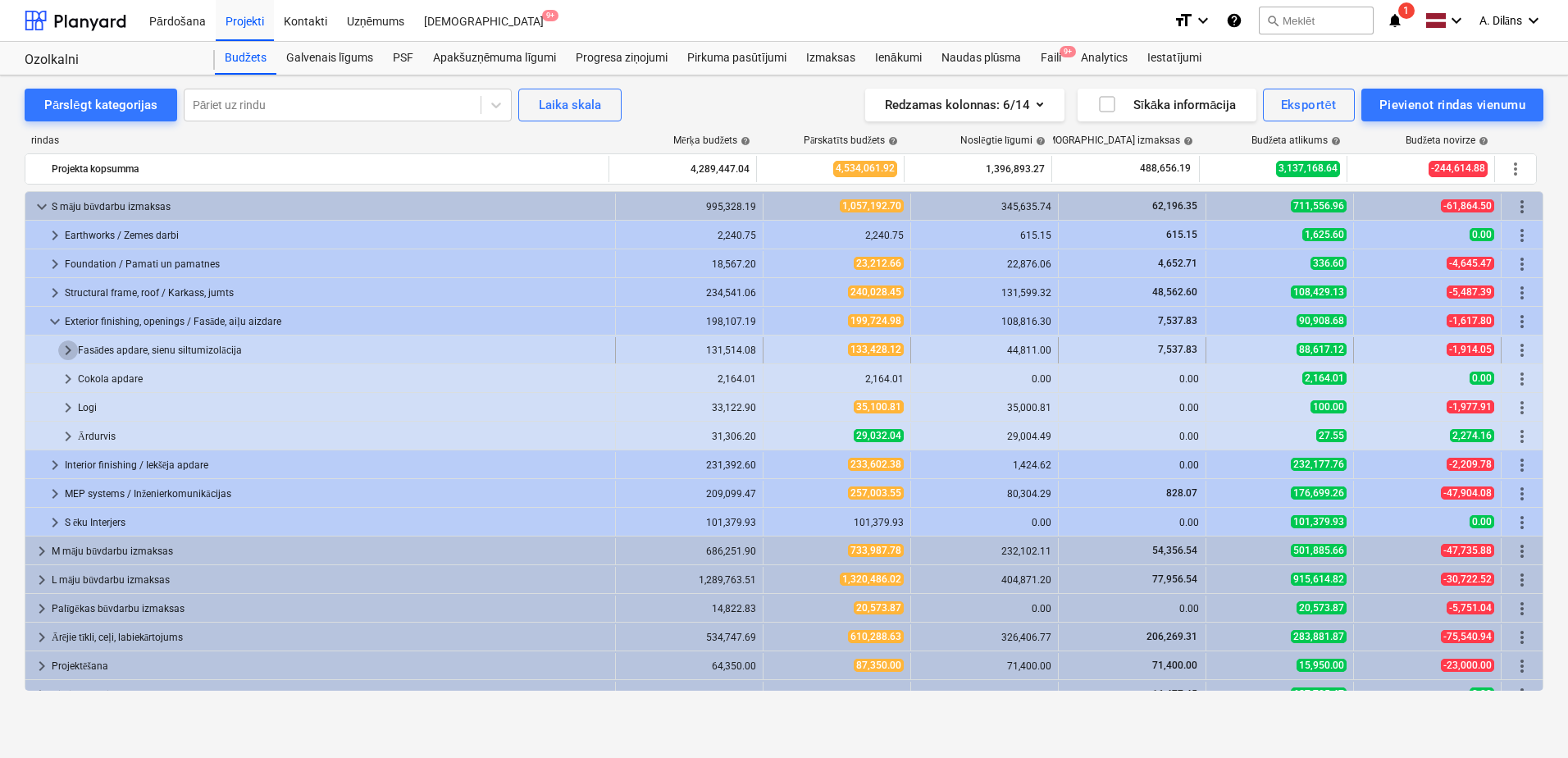
click at [69, 352] on span "keyboard_arrow_right" at bounding box center [67, 351] width 19 height 19
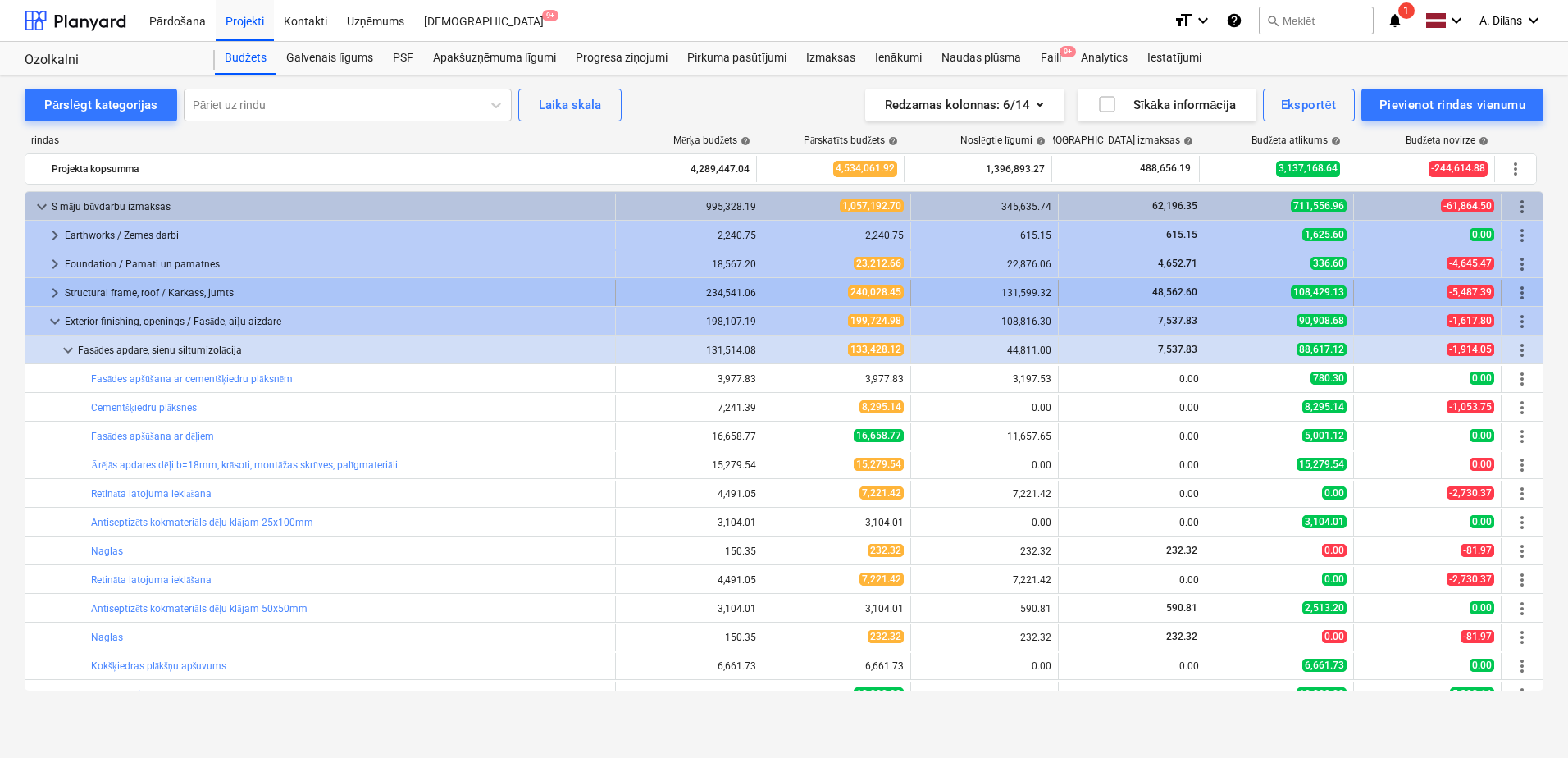
click at [56, 292] on span "keyboard_arrow_right" at bounding box center [55, 293] width 19 height 19
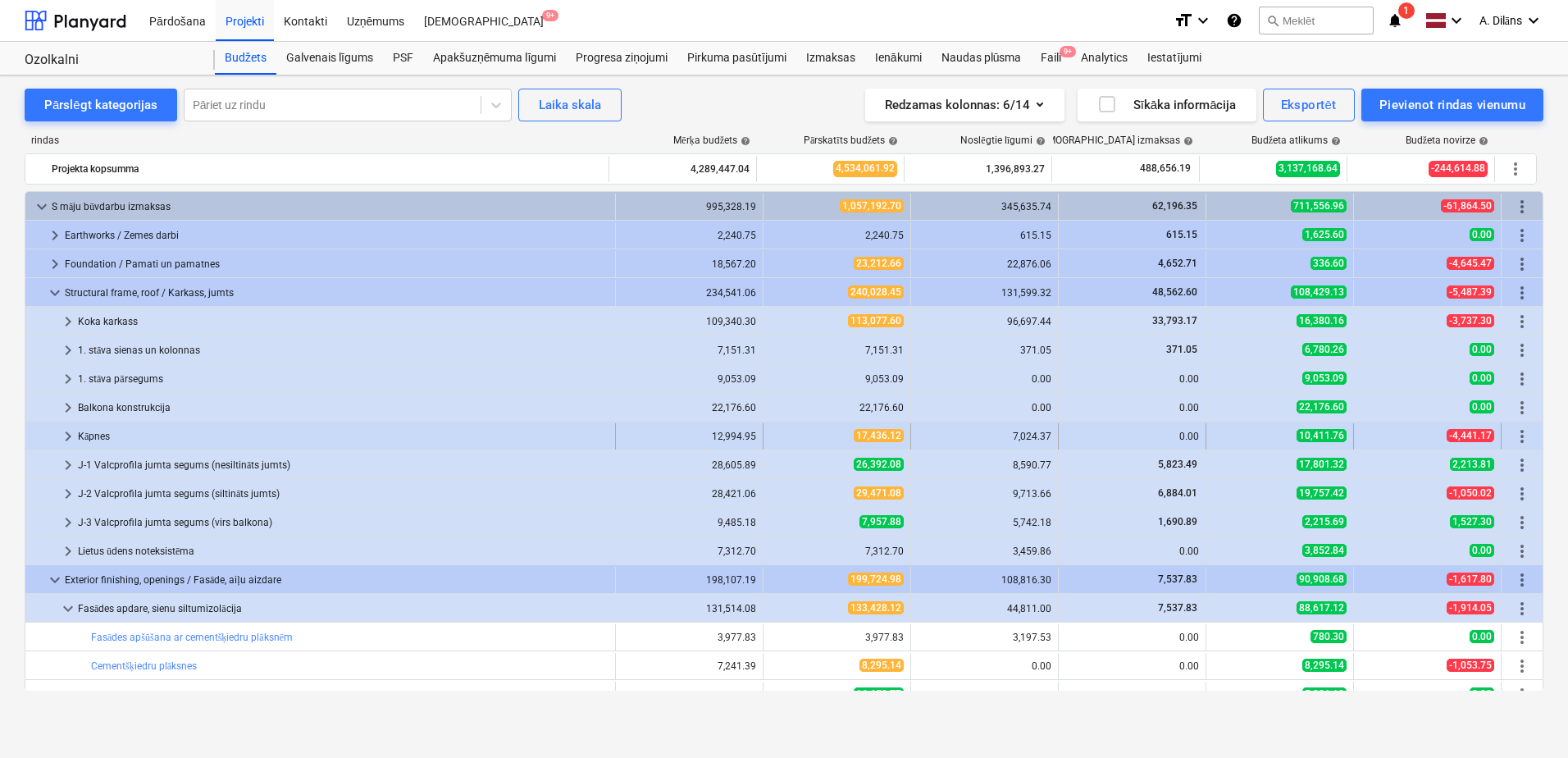
click at [69, 441] on span "keyboard_arrow_right" at bounding box center [67, 436] width 19 height 19
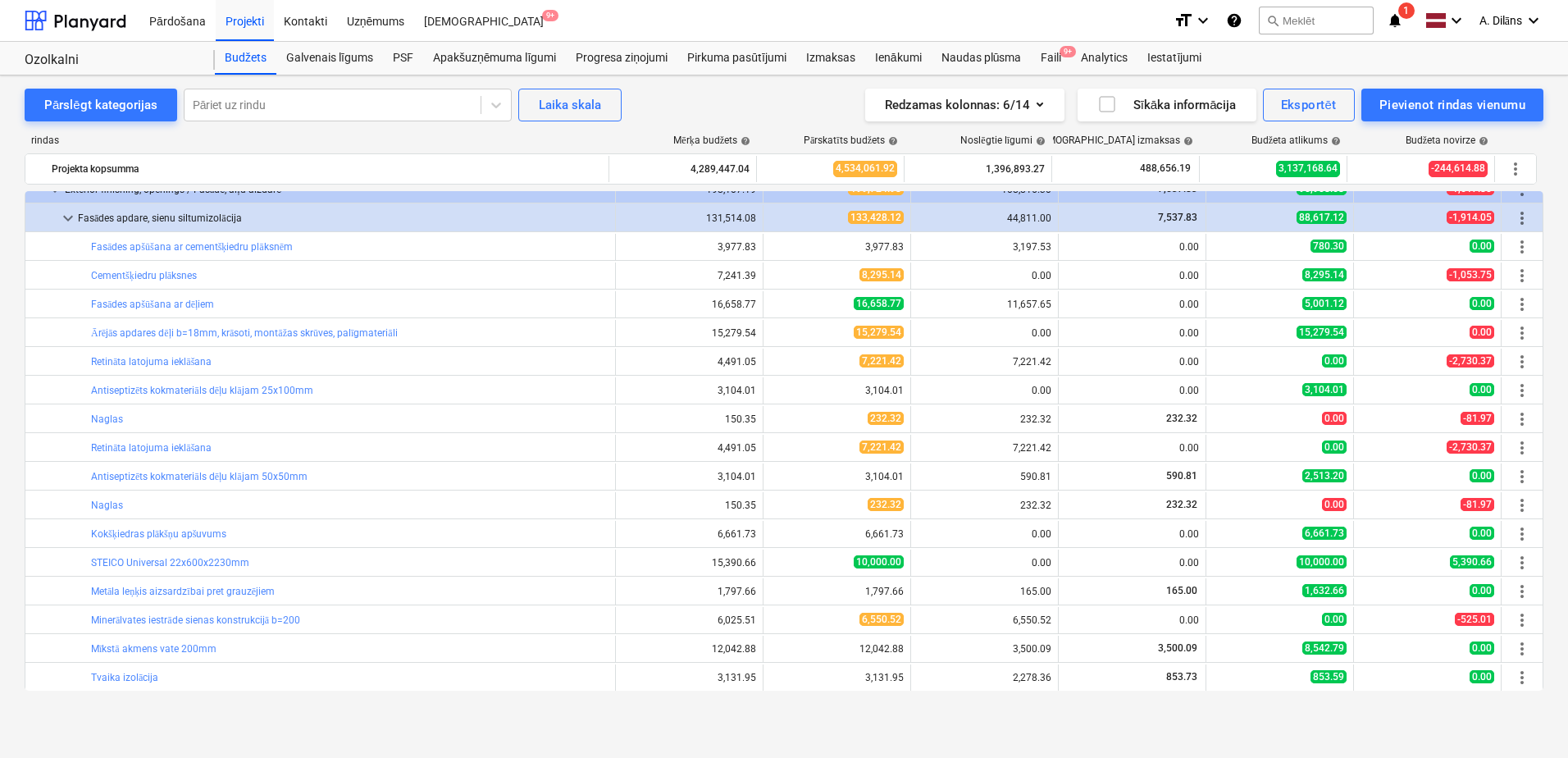
scroll to position [492, 0]
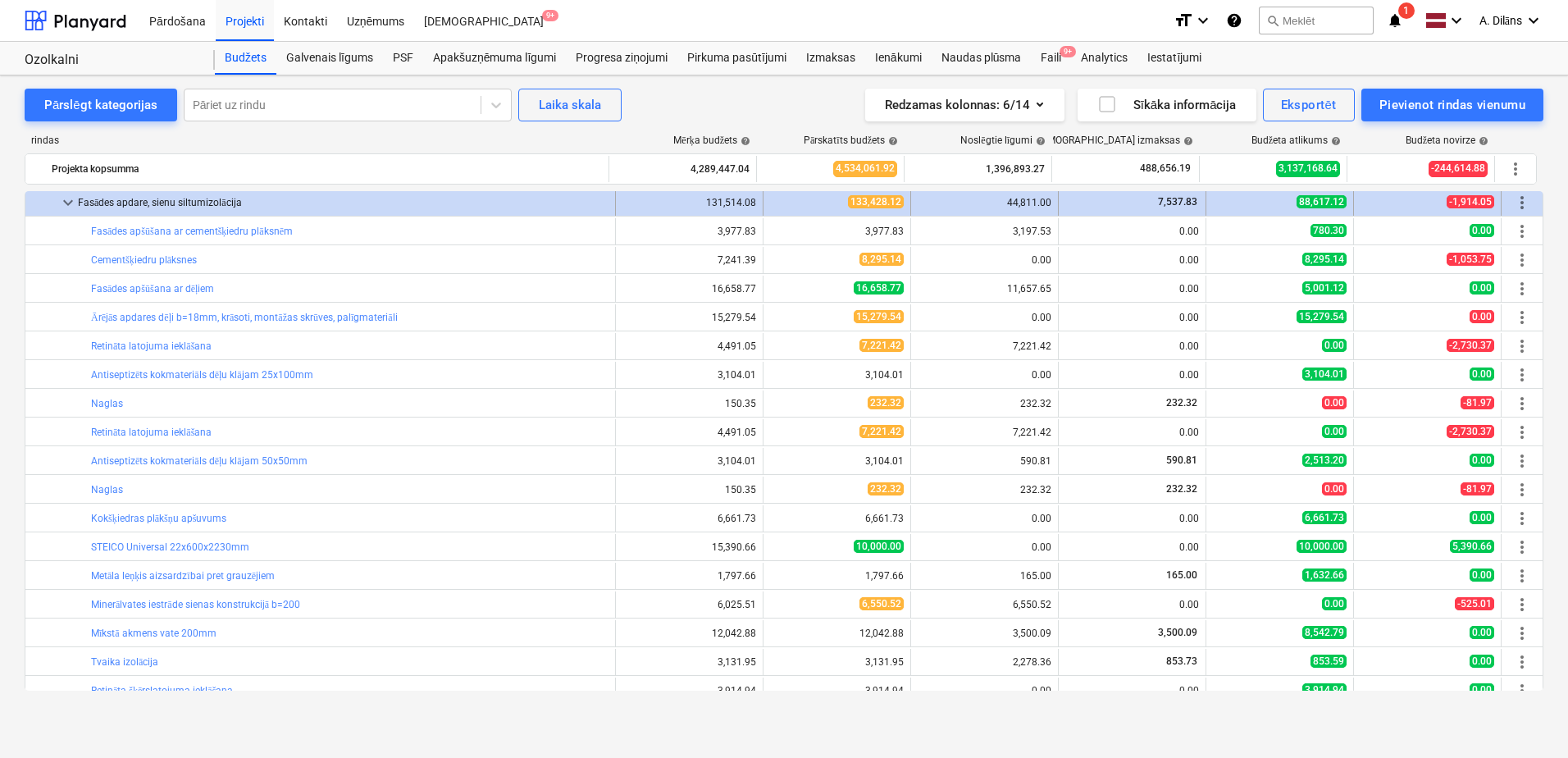
click at [68, 207] on span "keyboard_arrow_down" at bounding box center [67, 202] width 19 height 19
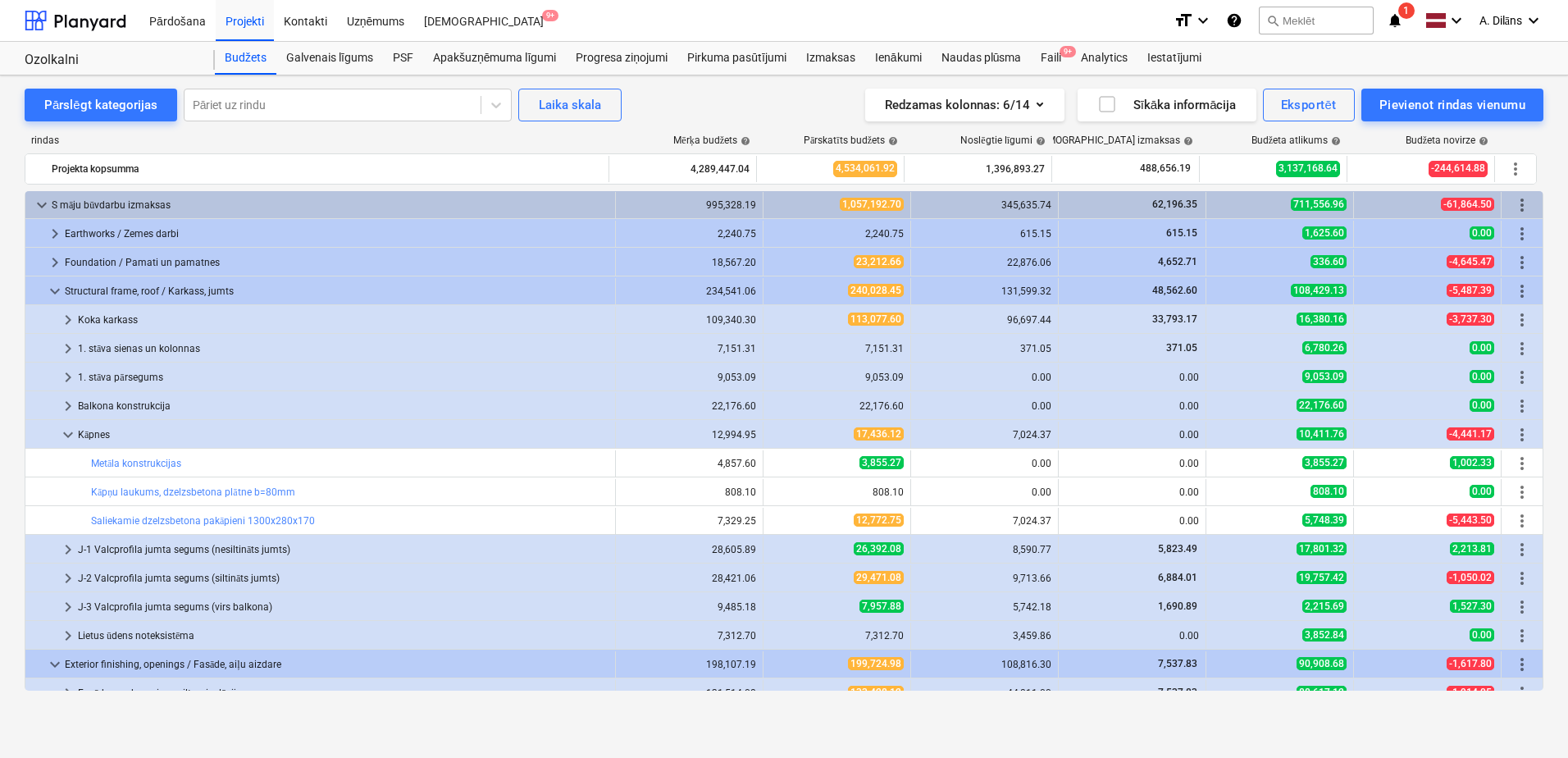
scroll to position [0, 0]
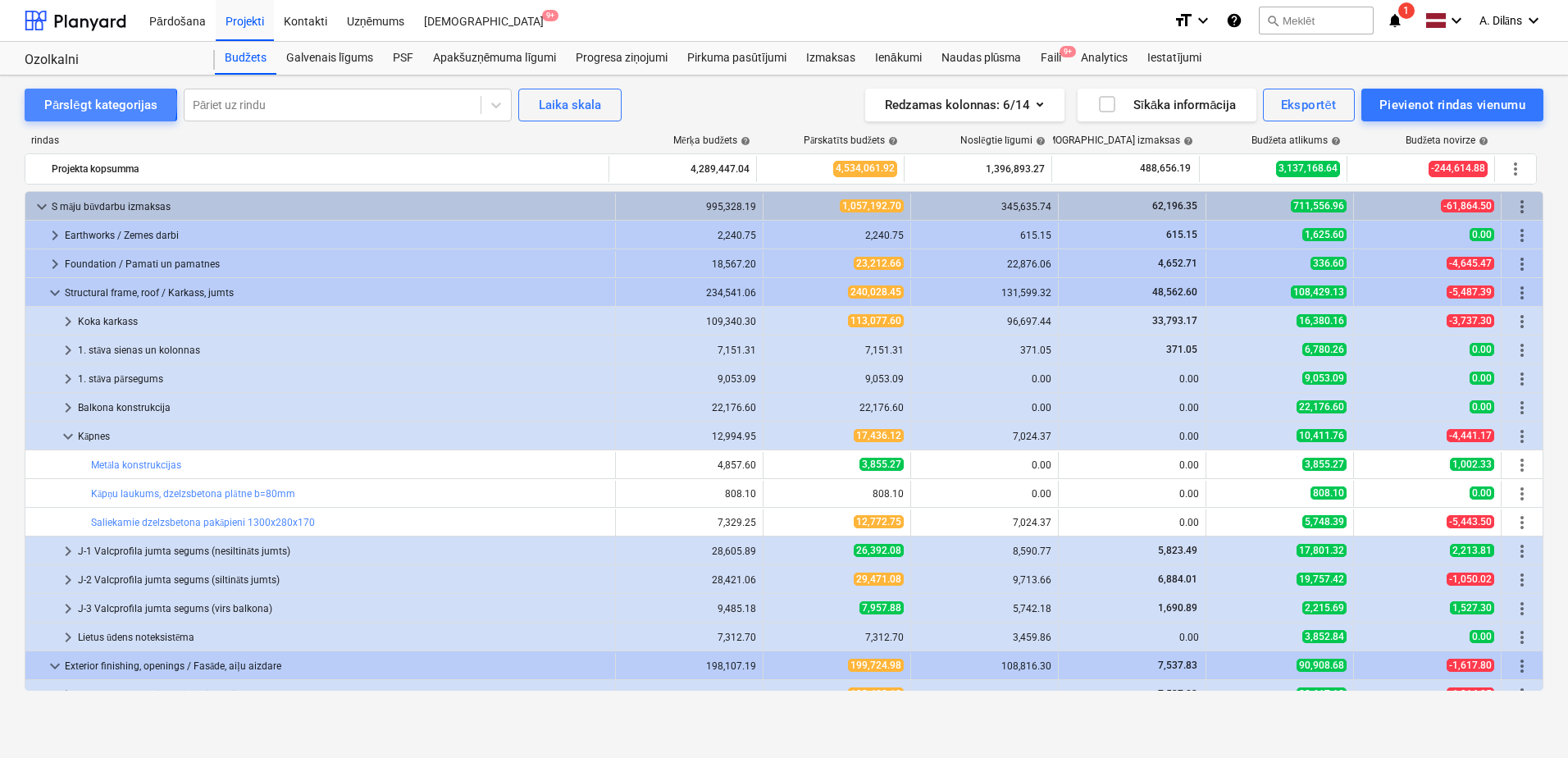
click at [95, 103] on div "Pārslēgt kategorijas" at bounding box center [101, 105] width 114 height 21
